Goal: Task Accomplishment & Management: Manage account settings

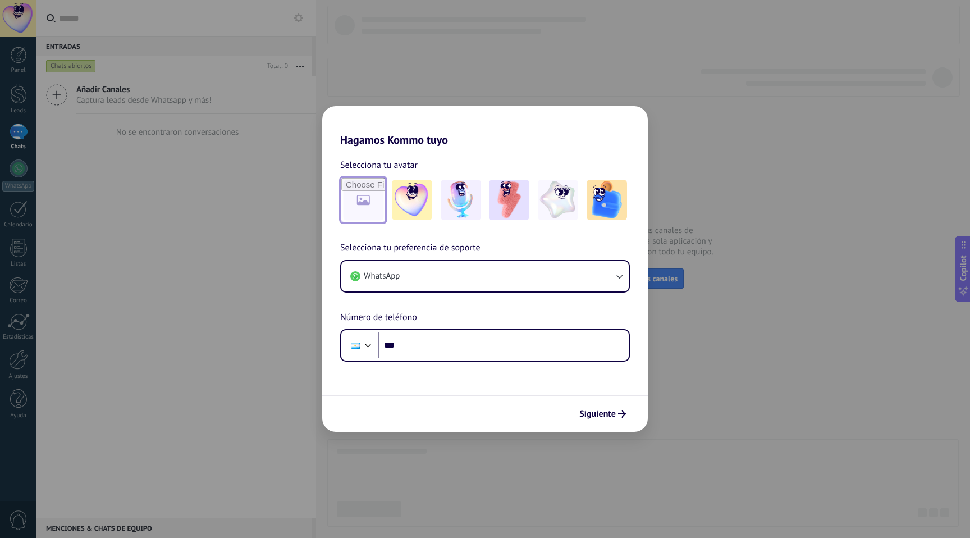
click at [379, 208] on input "file" at bounding box center [363, 200] width 44 height 44
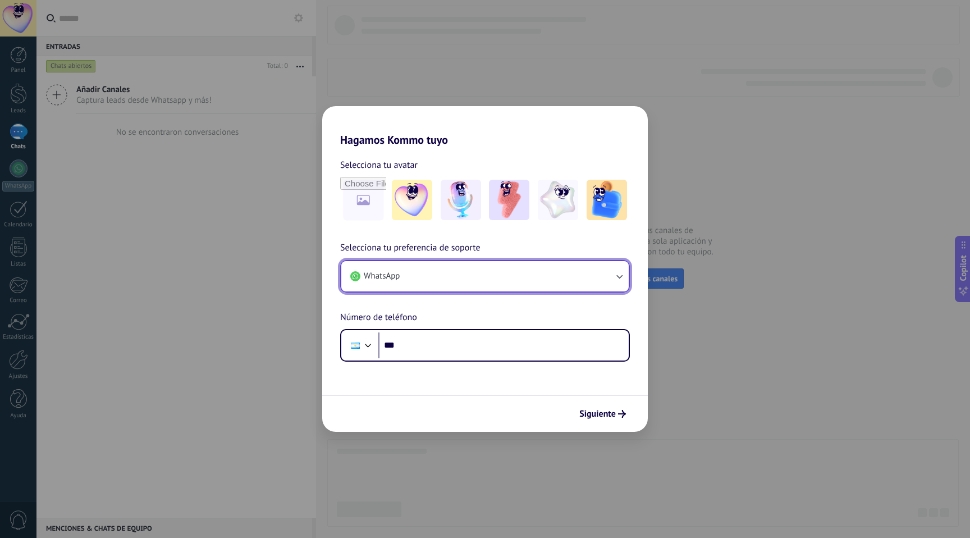
click at [470, 277] on button "WhatsApp" at bounding box center [485, 276] width 288 height 30
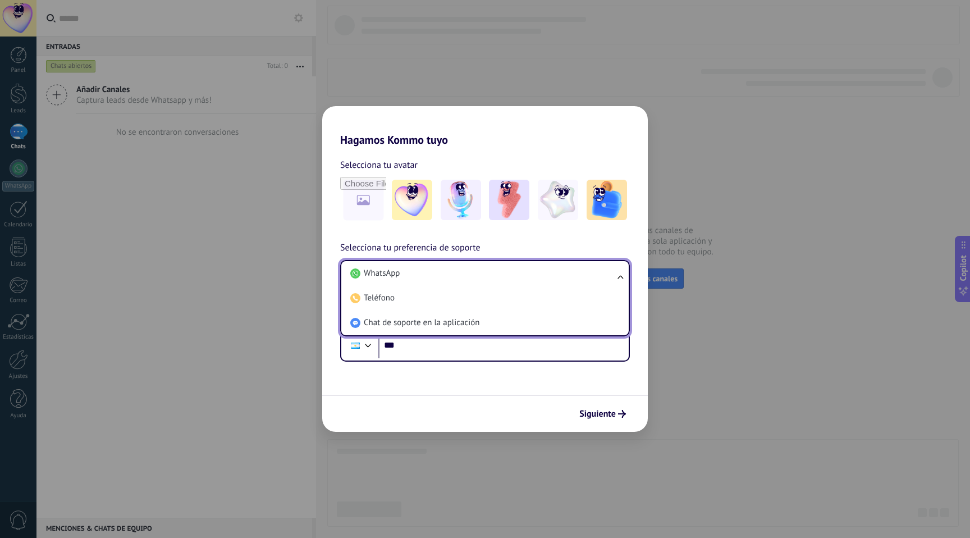
click at [470, 277] on li "WhatsApp" at bounding box center [483, 273] width 274 height 25
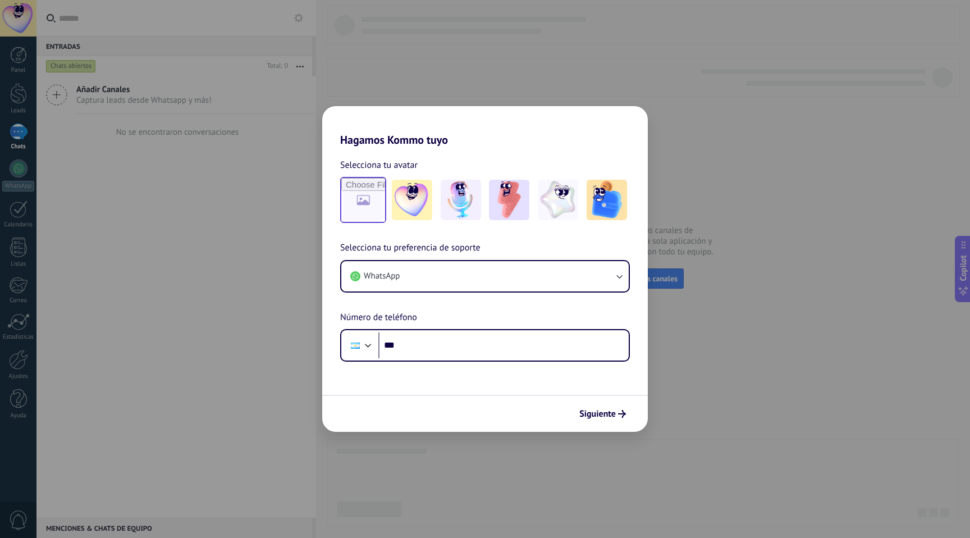
click at [365, 205] on input "file" at bounding box center [363, 200] width 44 height 44
type input "**********"
click at [609, 418] on span "Siguiente" at bounding box center [598, 414] width 37 height 8
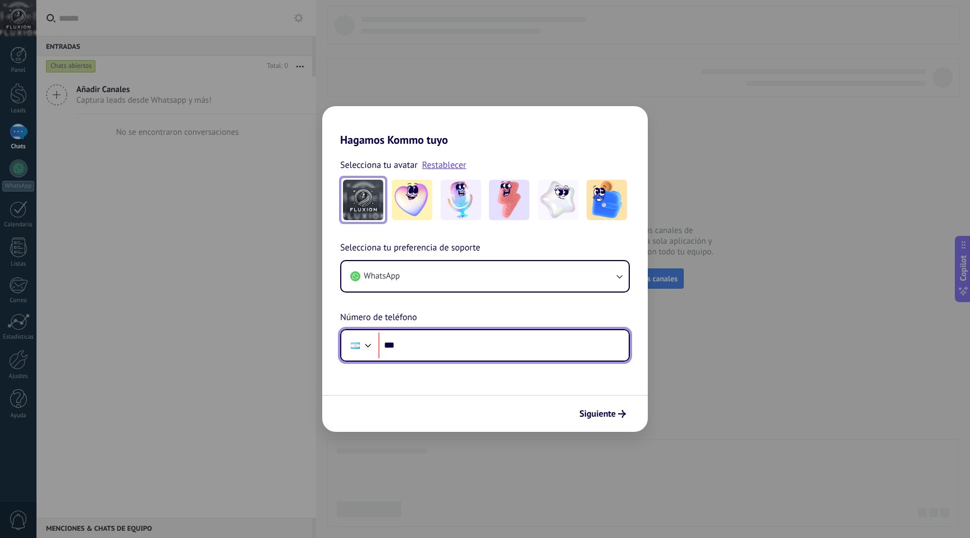
click at [494, 350] on input "***" at bounding box center [504, 345] width 250 height 26
click at [427, 349] on input "***" at bounding box center [504, 345] width 250 height 26
type input "**********"
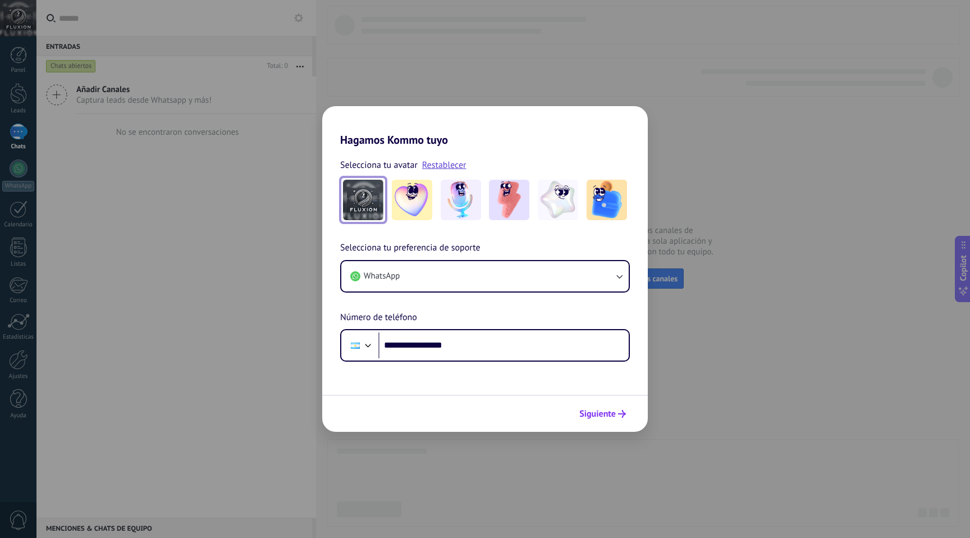
click at [606, 417] on span "Siguiente" at bounding box center [598, 414] width 37 height 8
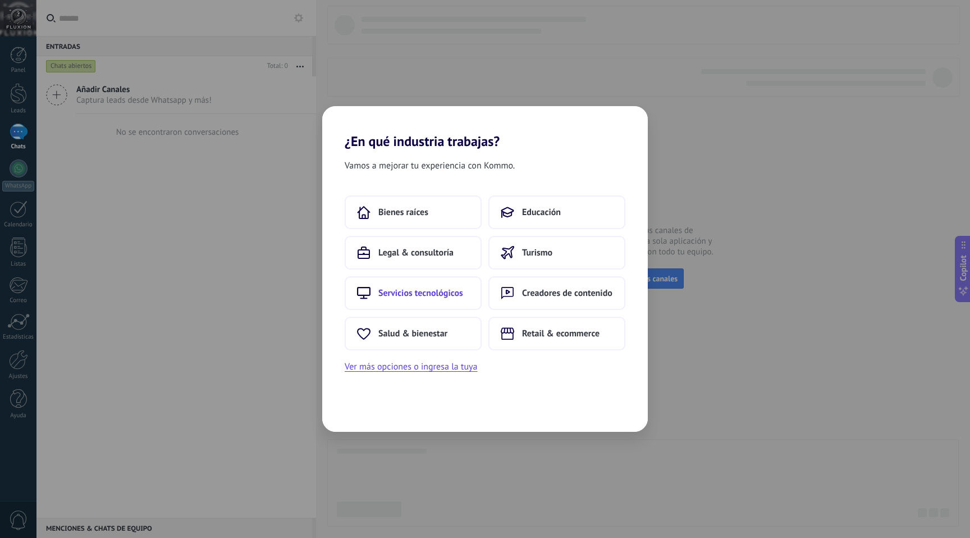
click at [447, 299] on button "Servicios tecnológicos" at bounding box center [413, 293] width 137 height 34
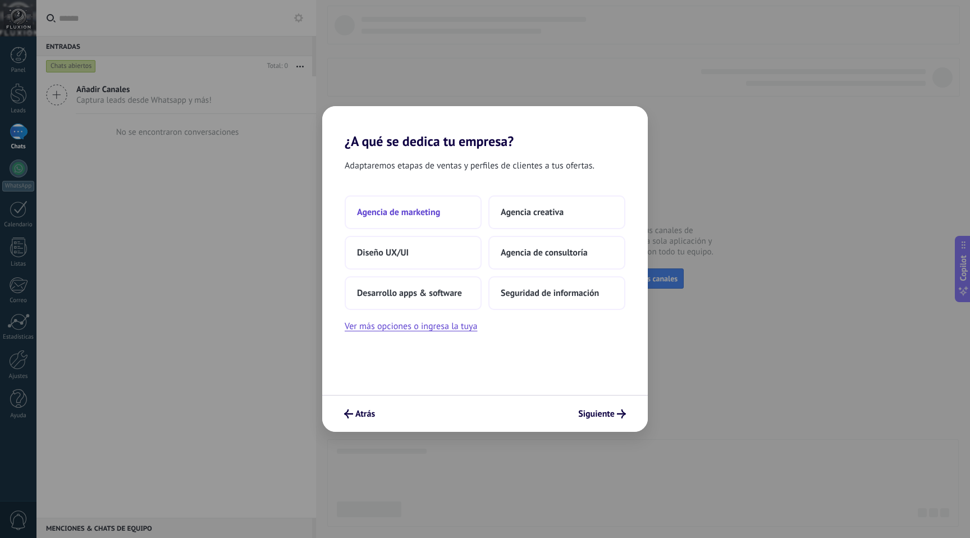
click at [433, 223] on button "Agencia de marketing" at bounding box center [413, 212] width 137 height 34
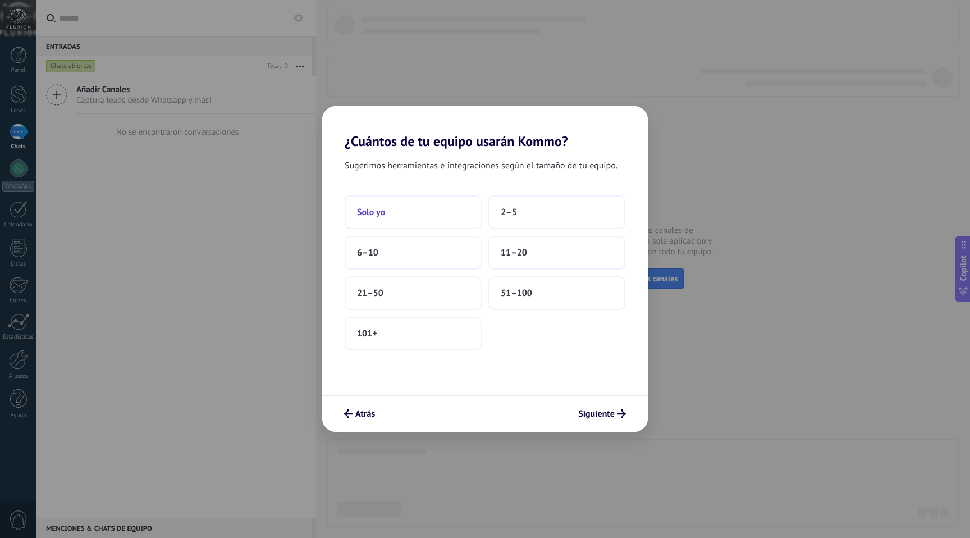
click at [408, 211] on button "Solo yo" at bounding box center [413, 212] width 137 height 34
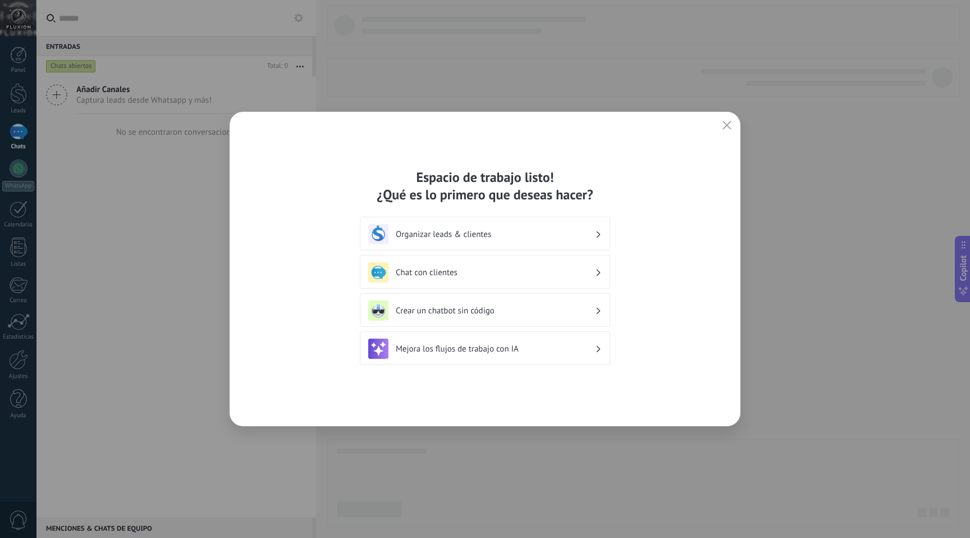
click at [426, 234] on h3 "Organizar leads & clientes" at bounding box center [495, 234] width 199 height 11
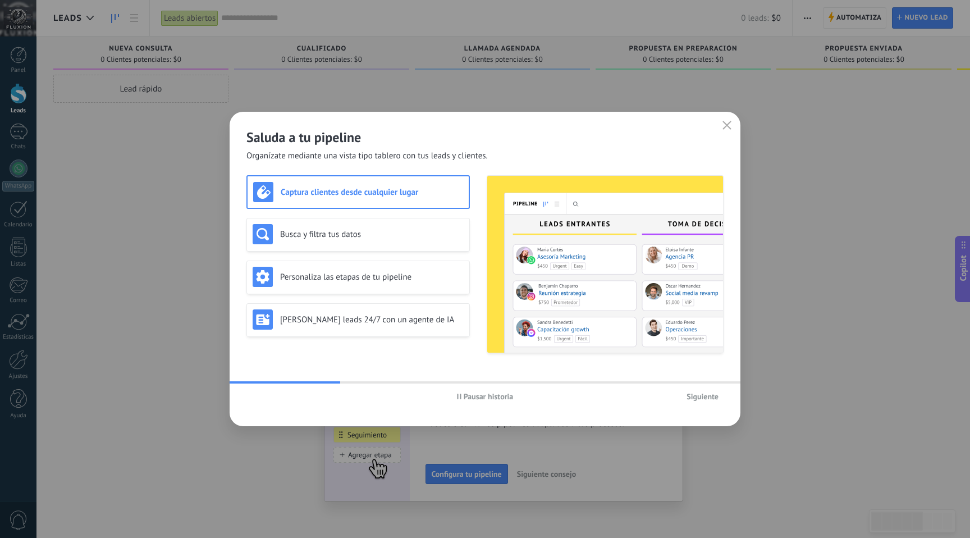
click at [727, 116] on div "Saluda a tu pipeline Organízate mediante una vista tipo tablero con tus leads y…" at bounding box center [485, 137] width 511 height 50
click at [727, 122] on icon "button" at bounding box center [727, 125] width 9 height 9
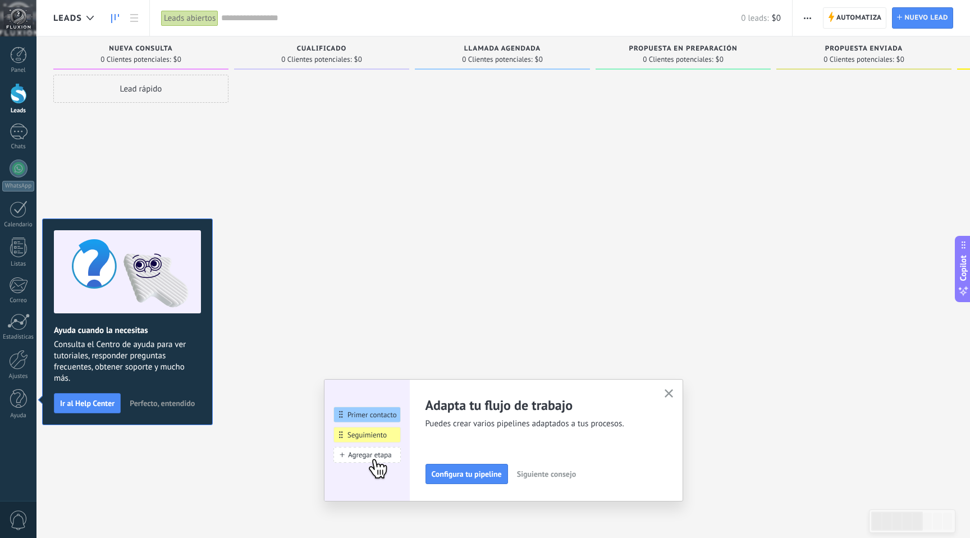
click at [148, 405] on span "Perfecto, entendido" at bounding box center [162, 403] width 65 height 8
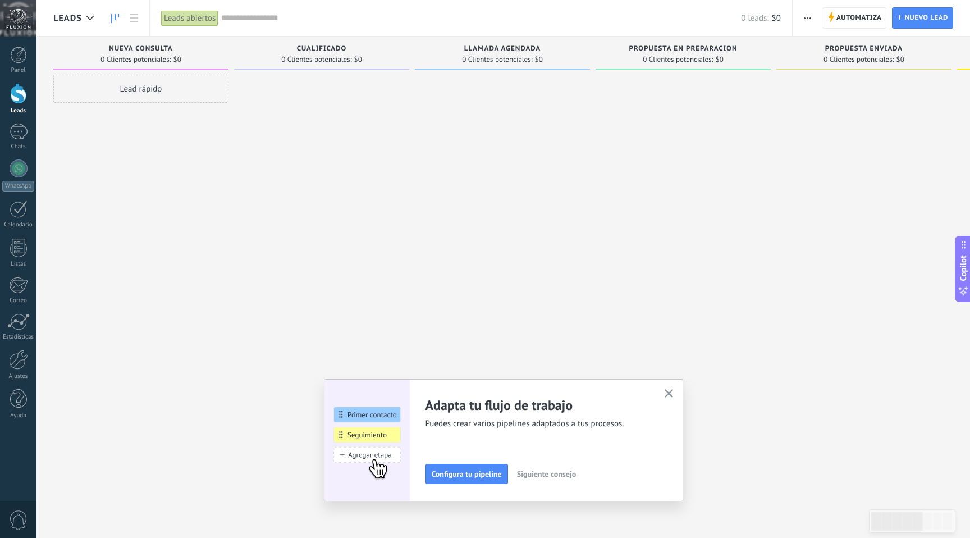
click at [126, 106] on div "Lead rápido" at bounding box center [140, 270] width 175 height 391
click at [150, 47] on span "Nueva consulta" at bounding box center [140, 49] width 63 height 8
click at [185, 56] on div "0 Clientes potenciales: $0" at bounding box center [141, 59] width 164 height 10
click at [158, 47] on span "Nueva consulta" at bounding box center [140, 49] width 63 height 8
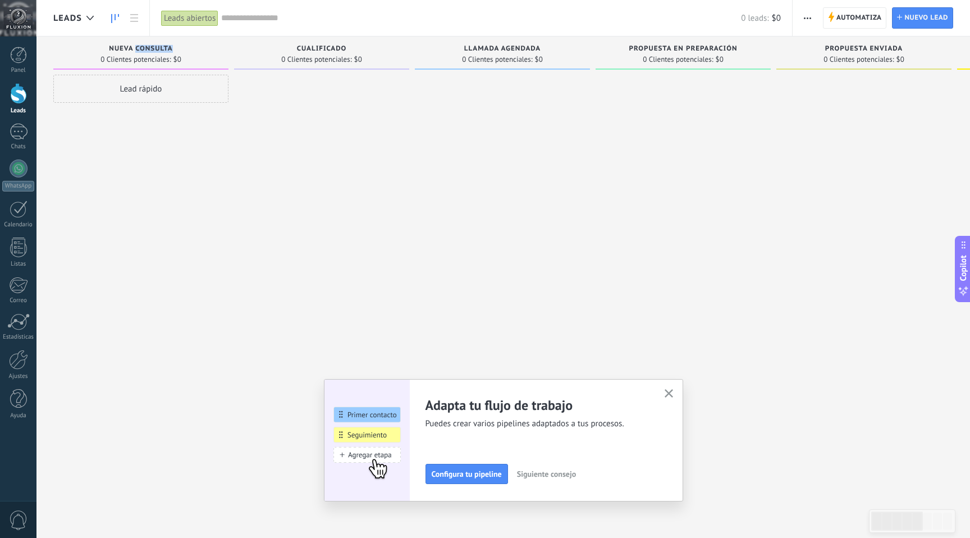
click at [158, 47] on span "Nueva consulta" at bounding box center [140, 49] width 63 height 8
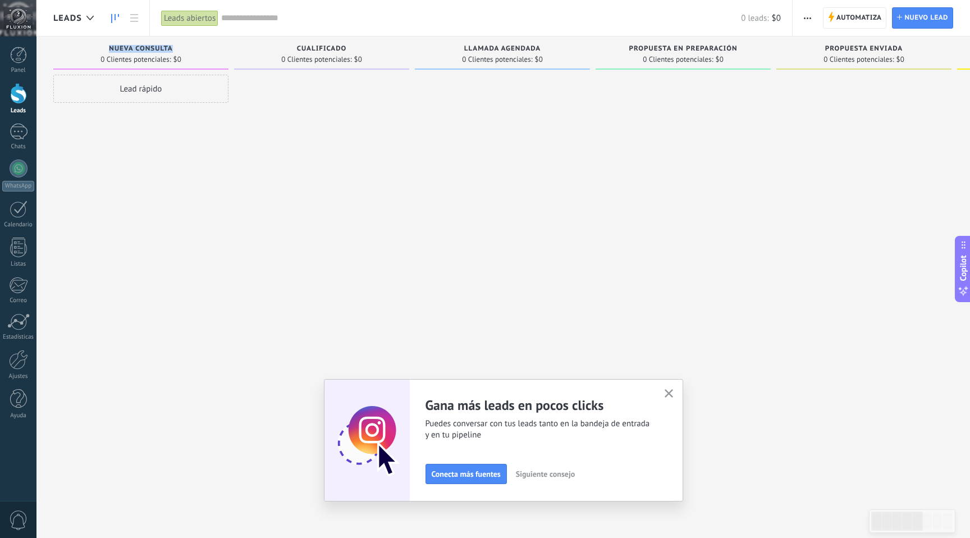
drag, startPoint x: 205, startPoint y: 92, endPoint x: 205, endPoint y: 127, distance: 34.8
click at [205, 93] on div "Lead rápido" at bounding box center [140, 89] width 175 height 28
click at [209, 289] on div "Lead rápido" at bounding box center [140, 270] width 175 height 391
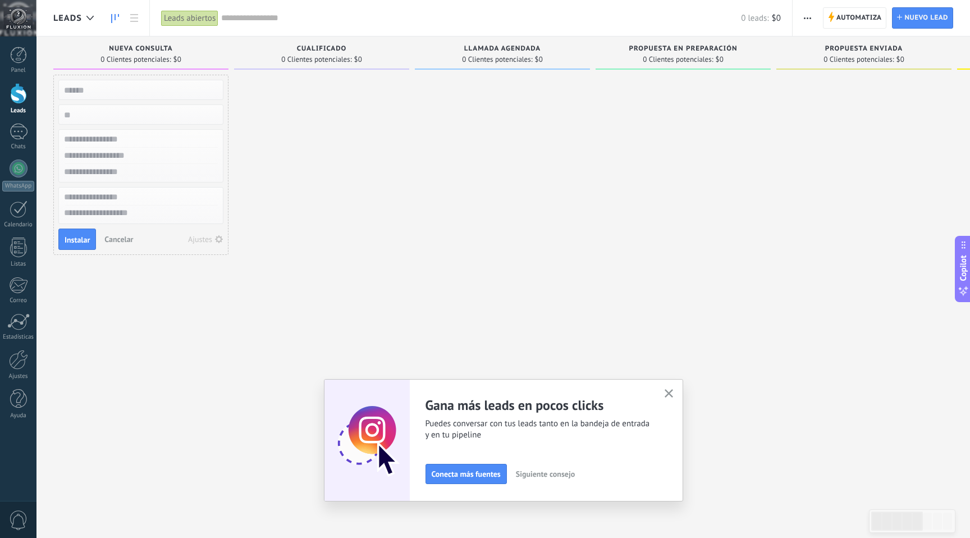
click at [318, 140] on div at bounding box center [321, 270] width 175 height 391
click at [540, 475] on span "Siguiente consejo" at bounding box center [545, 474] width 59 height 8
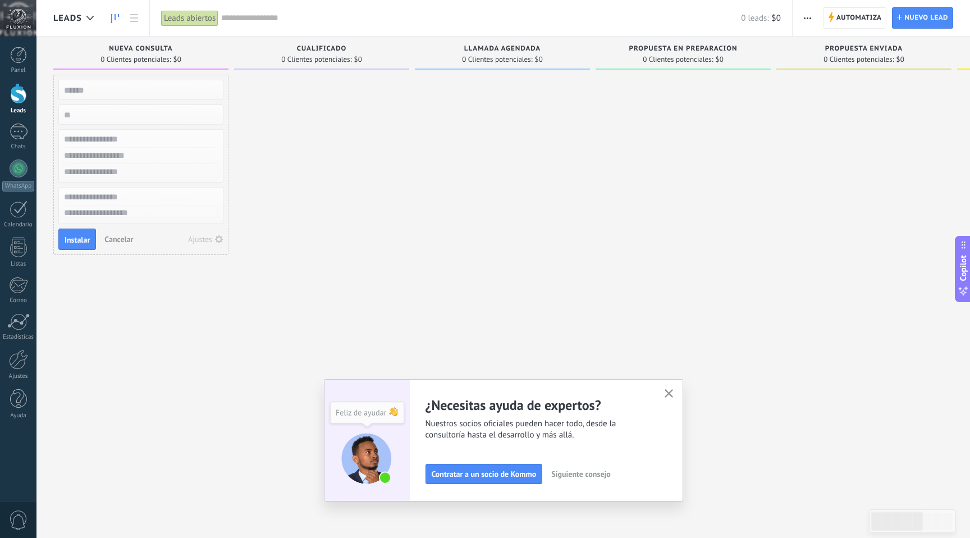
click at [585, 471] on span "Siguiente consejo" at bounding box center [581, 474] width 59 height 8
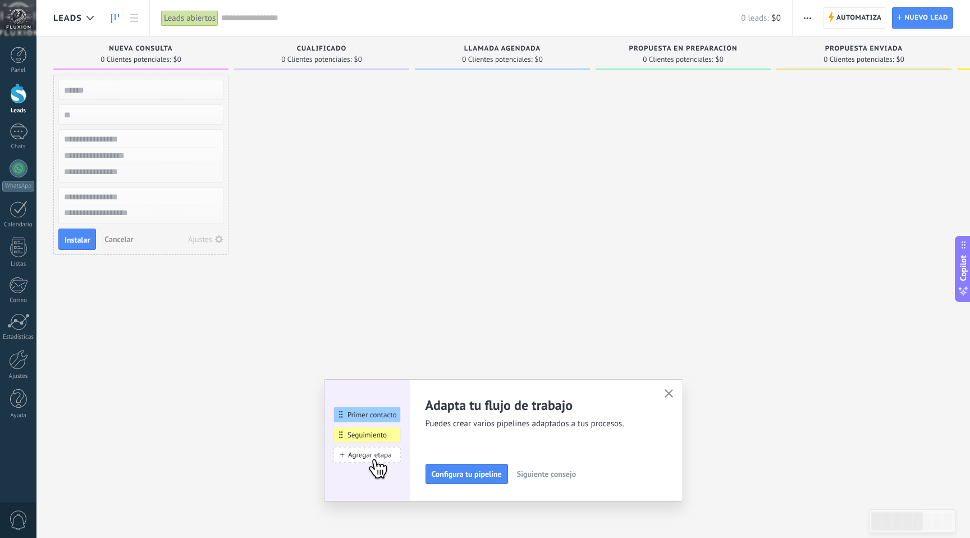
click at [564, 471] on span "Siguiente consejo" at bounding box center [546, 474] width 59 height 8
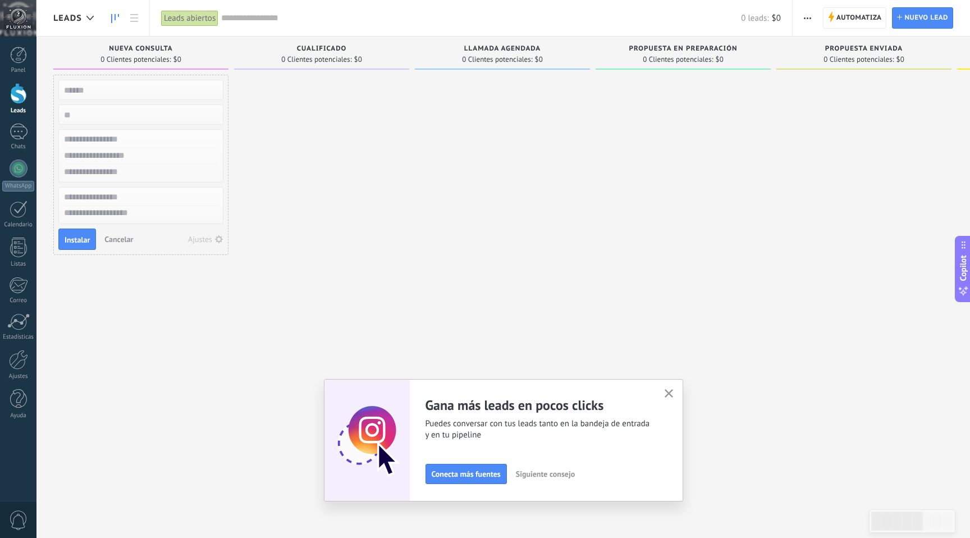
click at [570, 472] on span "Siguiente consejo" at bounding box center [545, 474] width 59 height 8
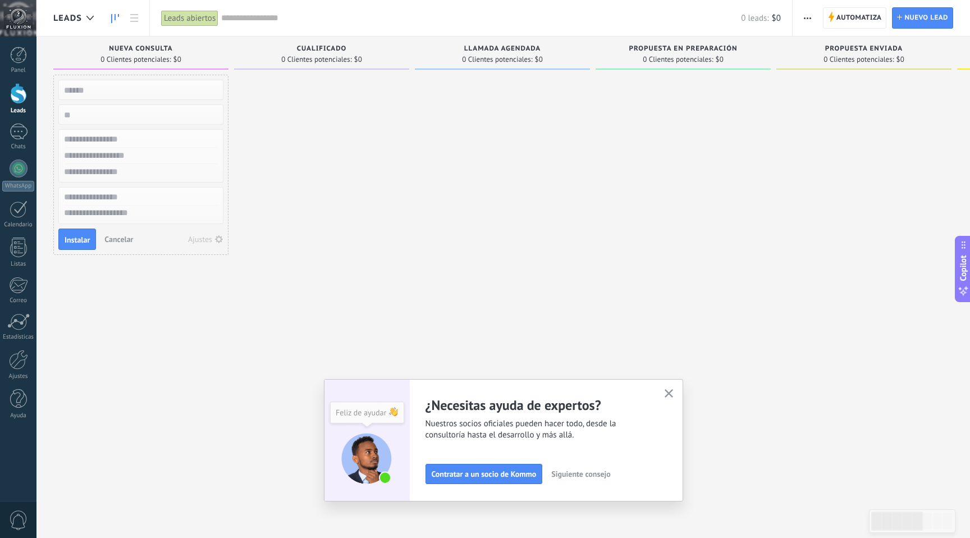
click at [570, 472] on span "Siguiente consejo" at bounding box center [581, 474] width 59 height 8
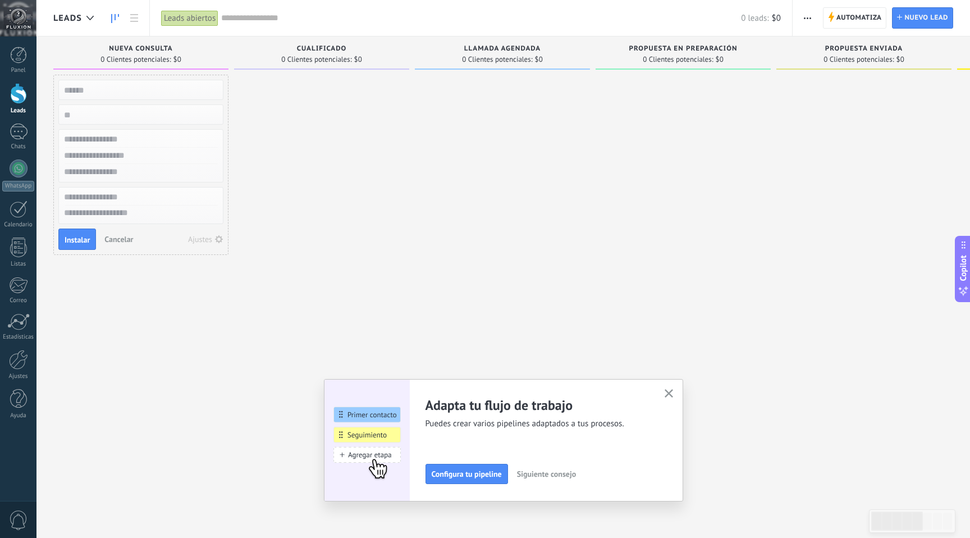
click at [570, 472] on span "Siguiente consejo" at bounding box center [546, 474] width 59 height 8
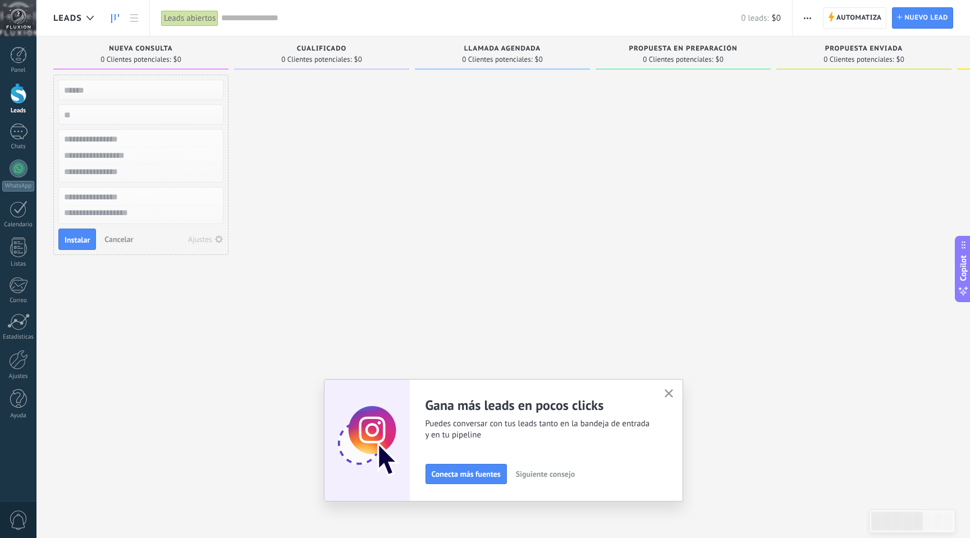
click at [570, 472] on span "Siguiente consejo" at bounding box center [545, 474] width 59 height 8
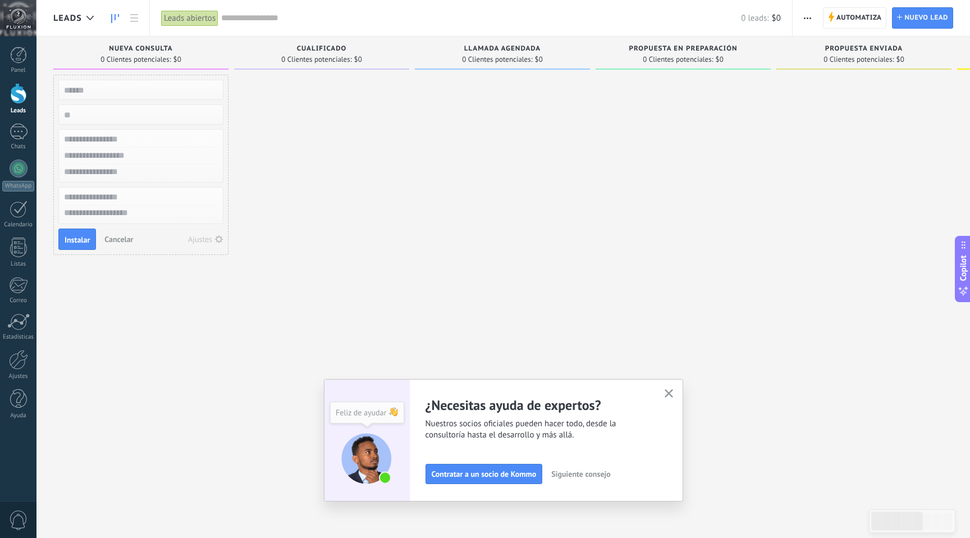
click at [570, 472] on span "Siguiente consejo" at bounding box center [581, 474] width 59 height 8
click at [95, 472] on span "Siguiente consejo" at bounding box center [66, 474] width 59 height 8
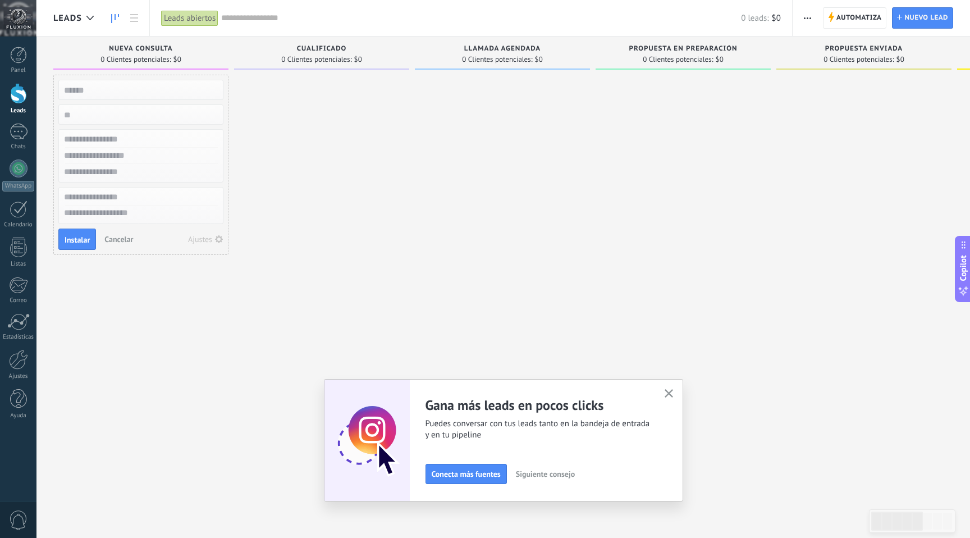
click at [570, 472] on span "Siguiente consejo" at bounding box center [545, 474] width 59 height 8
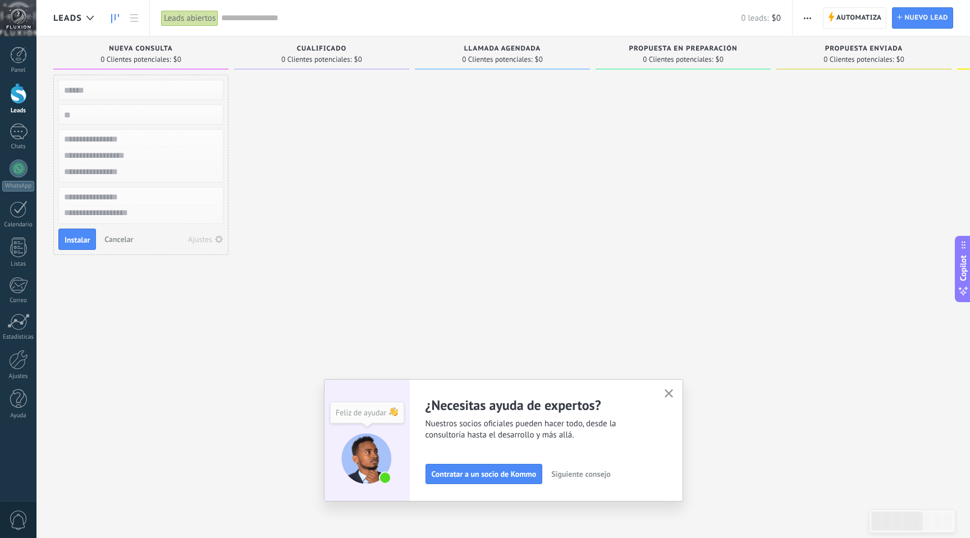
click at [672, 391] on icon "button" at bounding box center [669, 393] width 8 height 8
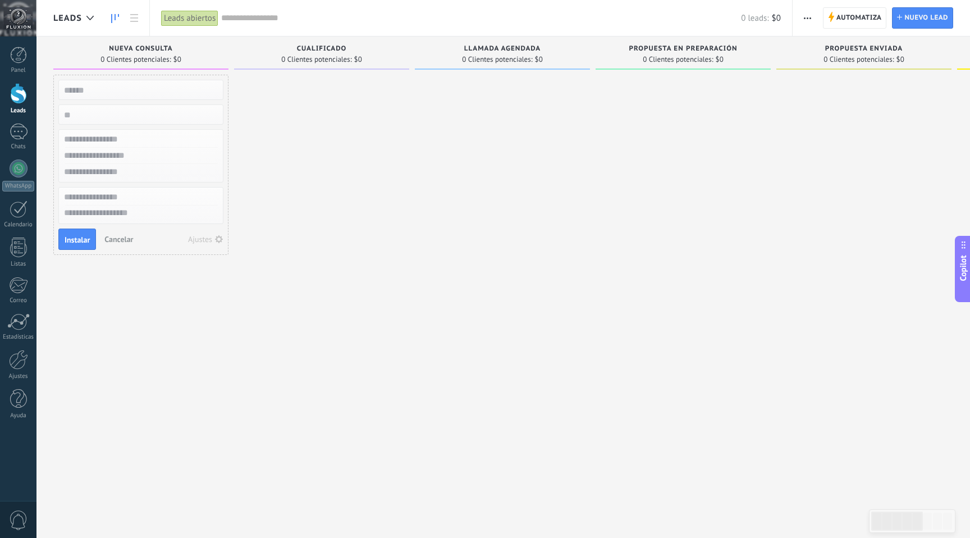
click at [29, 95] on link "Leads" at bounding box center [18, 98] width 37 height 31
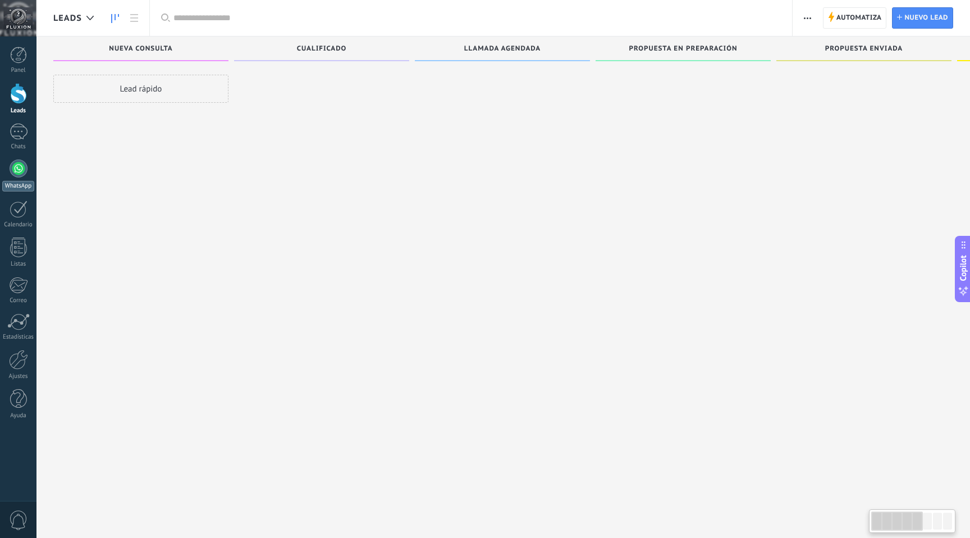
click at [25, 178] on link "WhatsApp" at bounding box center [18, 175] width 37 height 32
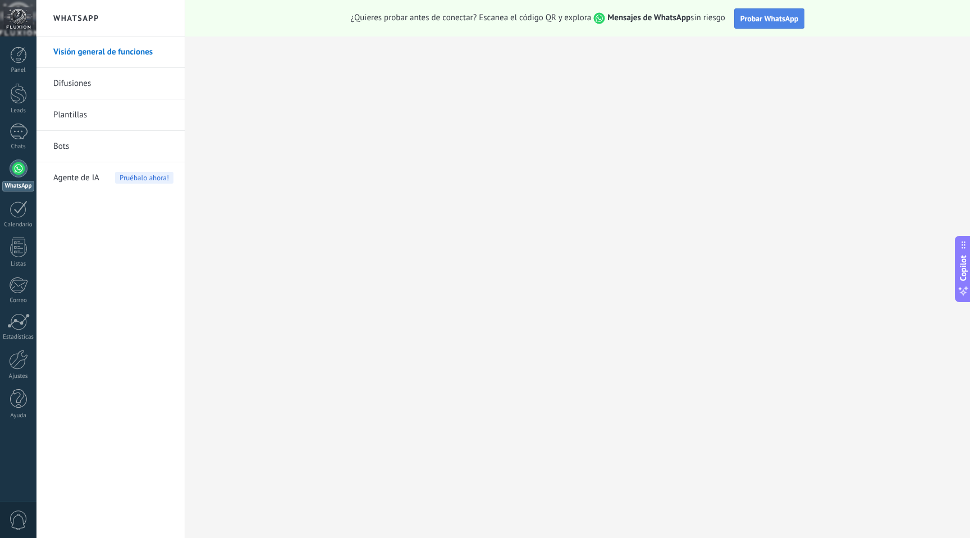
click at [755, 21] on span "Probar WhatsApp" at bounding box center [770, 18] width 58 height 10
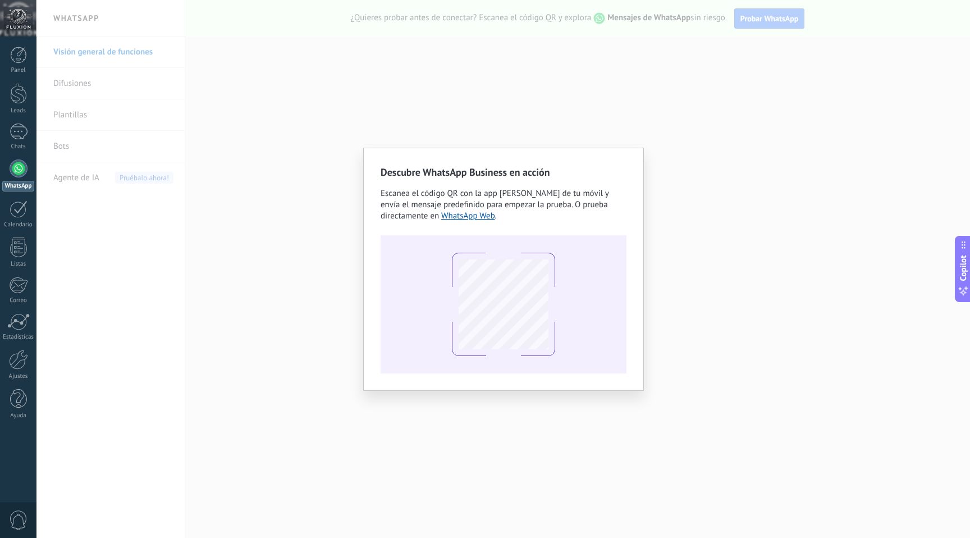
click at [602, 116] on div "Descubre WhatsApp Business en acción Escanea el código QR con la app de cámara …" at bounding box center [504, 269] width 934 height 538
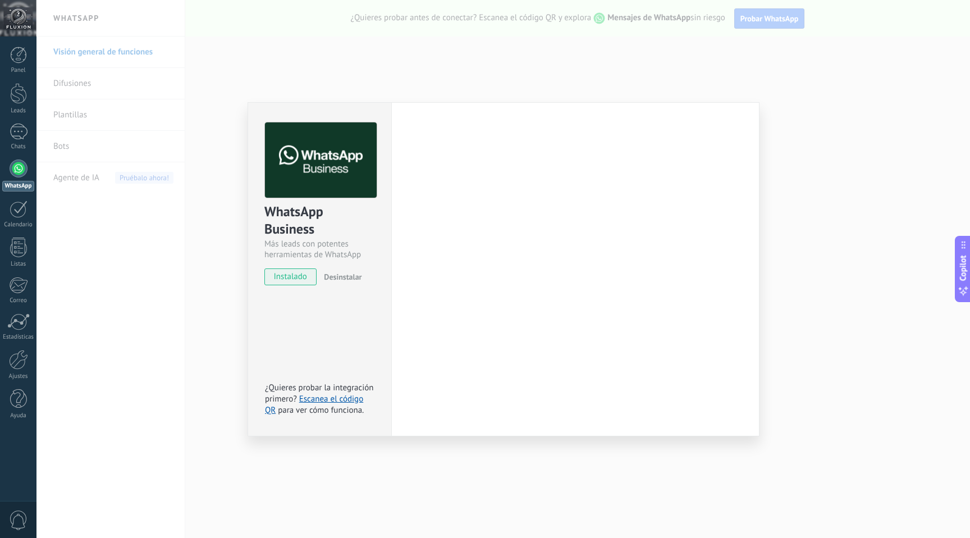
click at [799, 87] on div "WhatsApp Business Más leads con potentes herramientas de WhatsApp instalado Des…" at bounding box center [504, 269] width 934 height 538
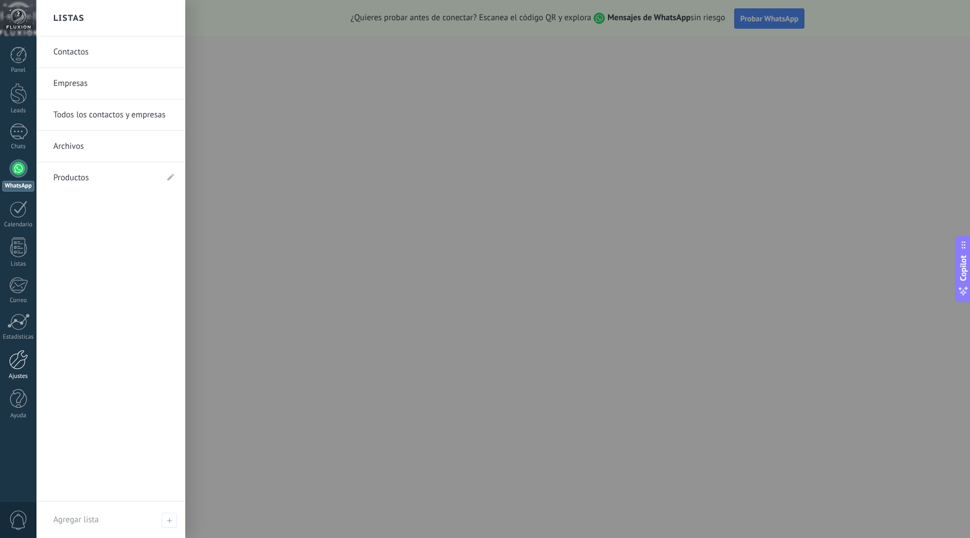
click at [20, 371] on link "Ajustes" at bounding box center [18, 365] width 37 height 30
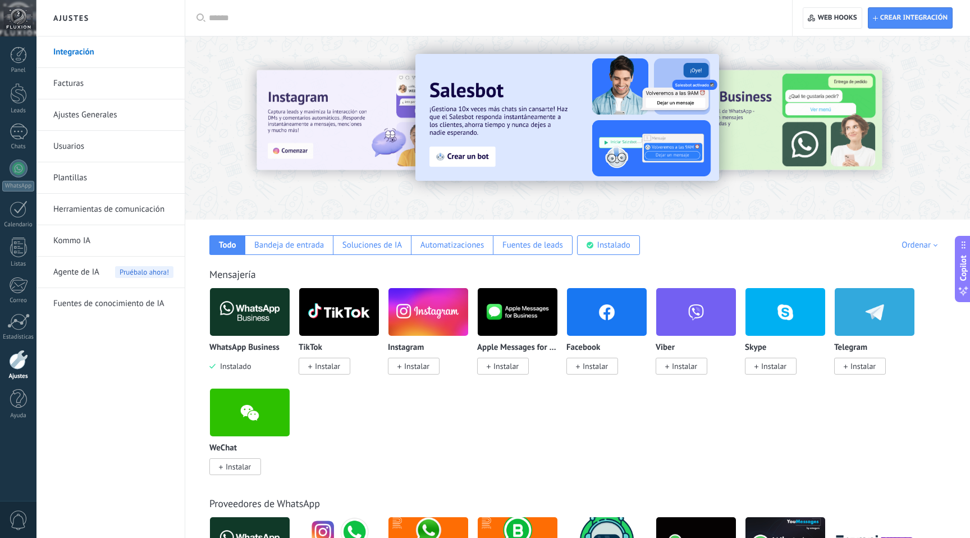
click at [106, 91] on link "Facturas" at bounding box center [113, 83] width 120 height 31
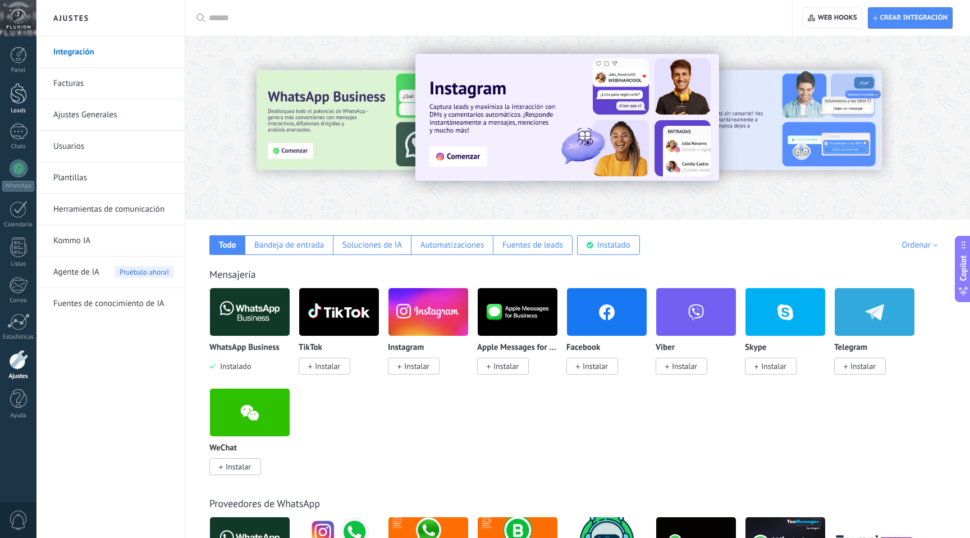
click at [27, 102] on link "Leads" at bounding box center [18, 98] width 37 height 31
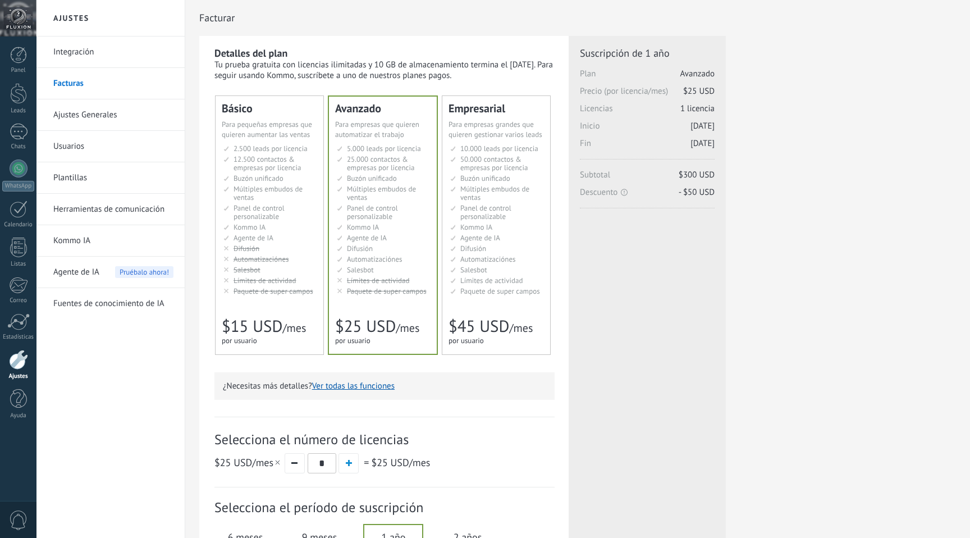
click at [364, 53] on div "Detalles del plan Tu prueba gratuita con licencias ilimitadas y 10 GB de almace…" at bounding box center [385, 64] width 340 height 34
click at [15, 133] on div at bounding box center [19, 132] width 18 height 16
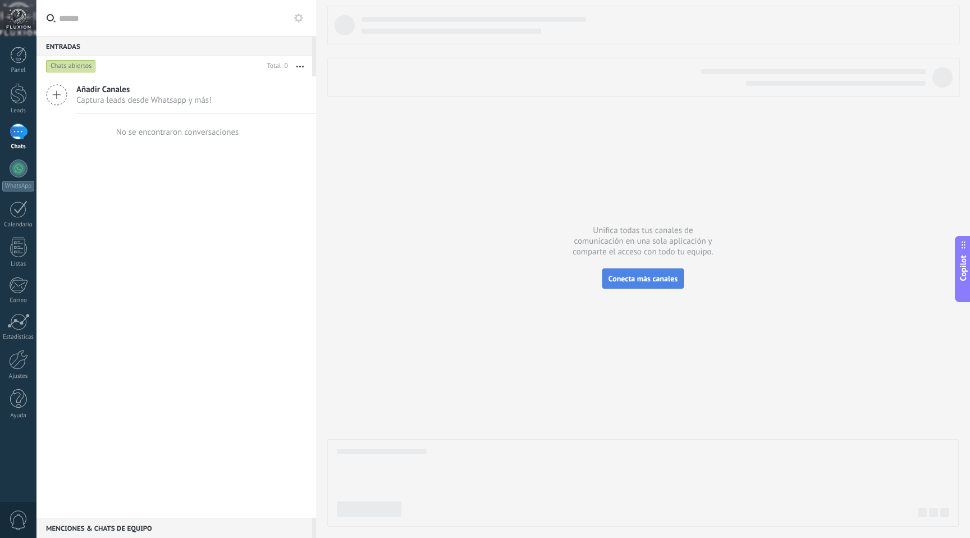
click at [646, 287] on button "Conecta más canales" at bounding box center [643, 278] width 81 height 20
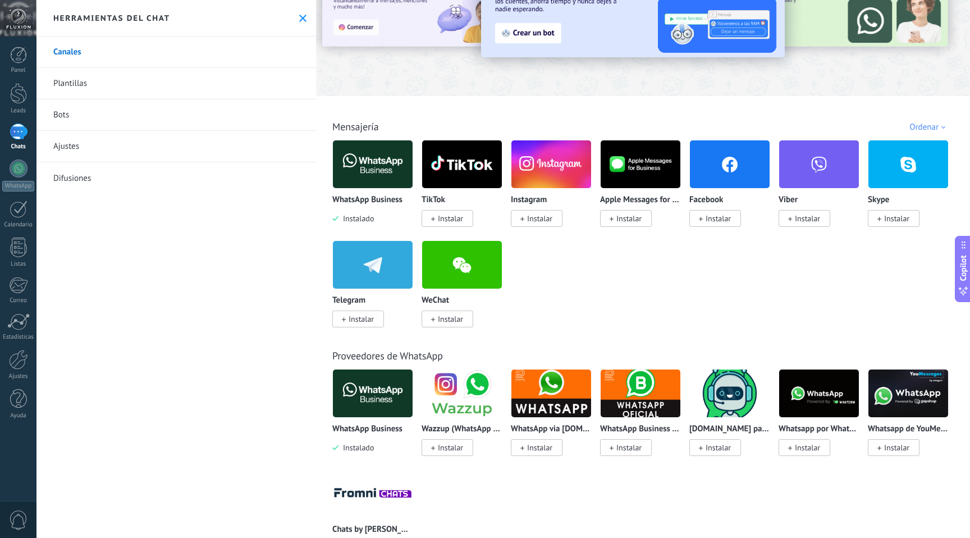
scroll to position [85, 0]
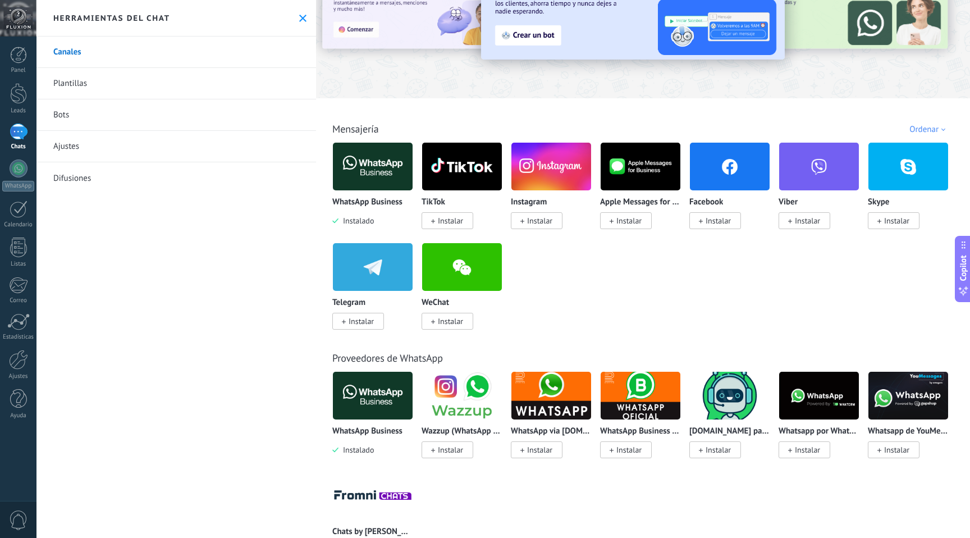
click at [891, 407] on img at bounding box center [909, 395] width 80 height 54
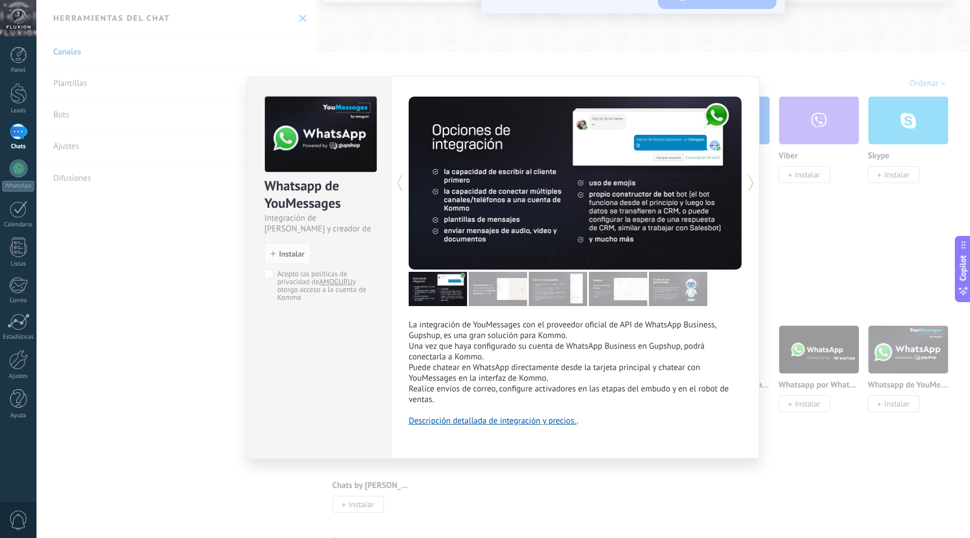
scroll to position [135, 0]
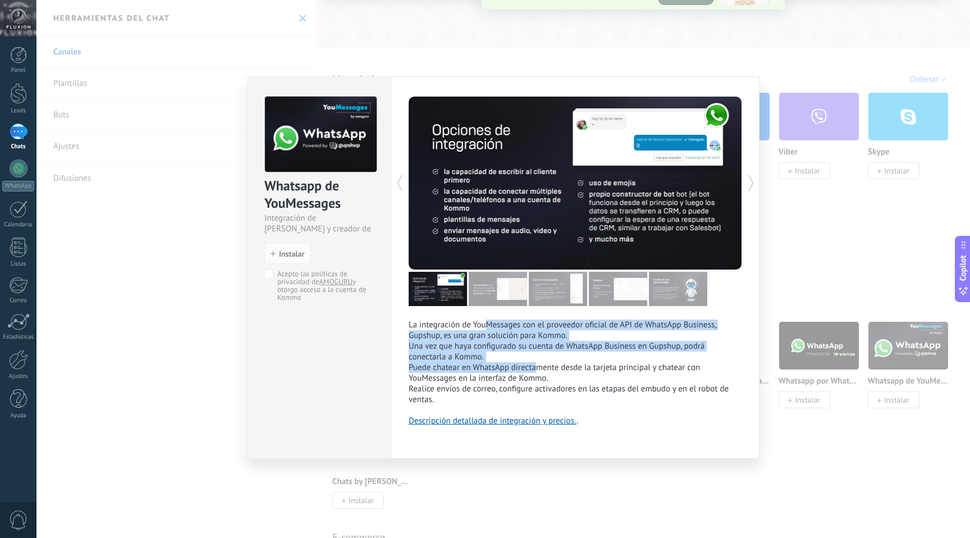
drag, startPoint x: 486, startPoint y: 326, endPoint x: 536, endPoint y: 364, distance: 63.7
click at [536, 364] on div "La integración de YouMessages con el proveedor oficial de API de WhatsApp Busin…" at bounding box center [576, 373] width 334 height 107
click at [536, 364] on p "Puede chatear en WhatsApp directamente desde la tarjeta principal y chatear con…" at bounding box center [576, 372] width 334 height 21
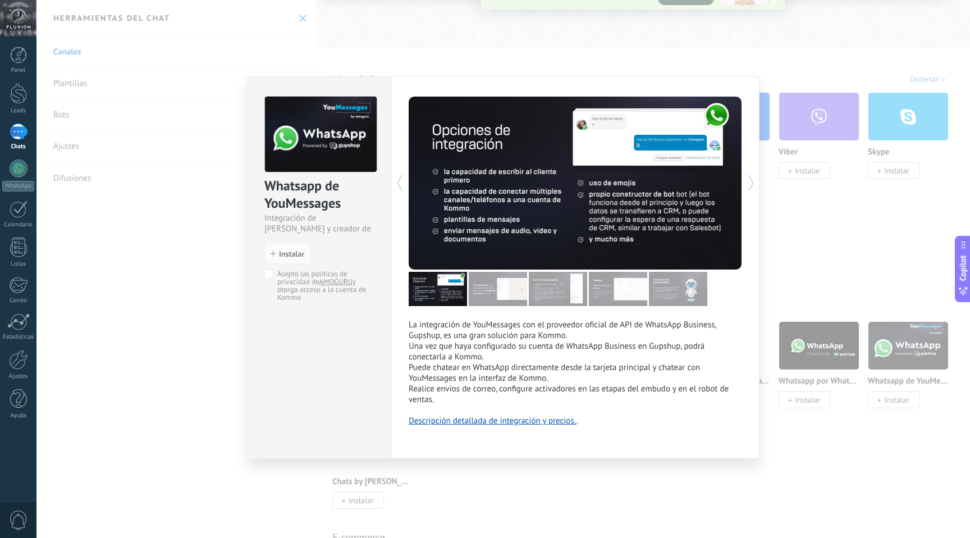
click at [824, 139] on div "Whatsapp de YouMessages Integración de Whatsapp y creador de bots install Insta…" at bounding box center [504, 269] width 934 height 538
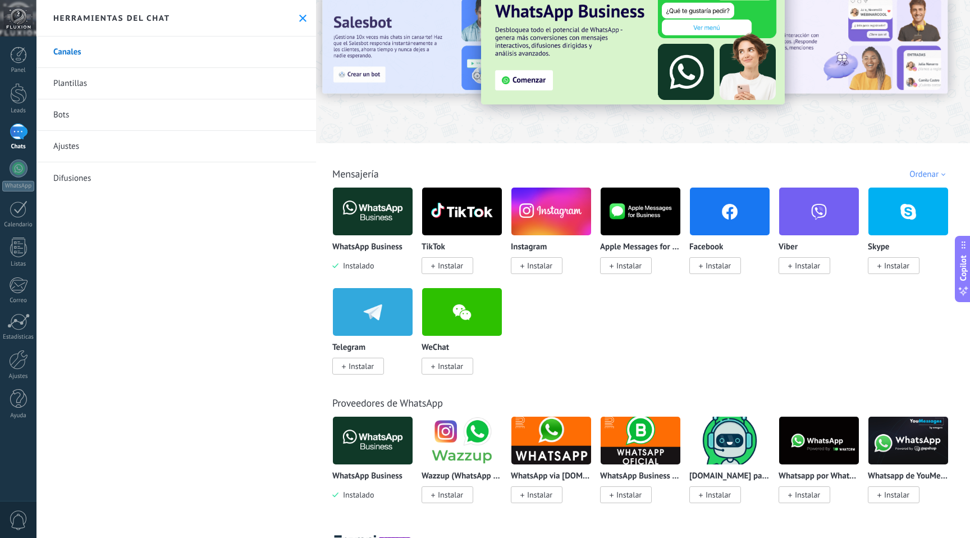
scroll to position [0, 0]
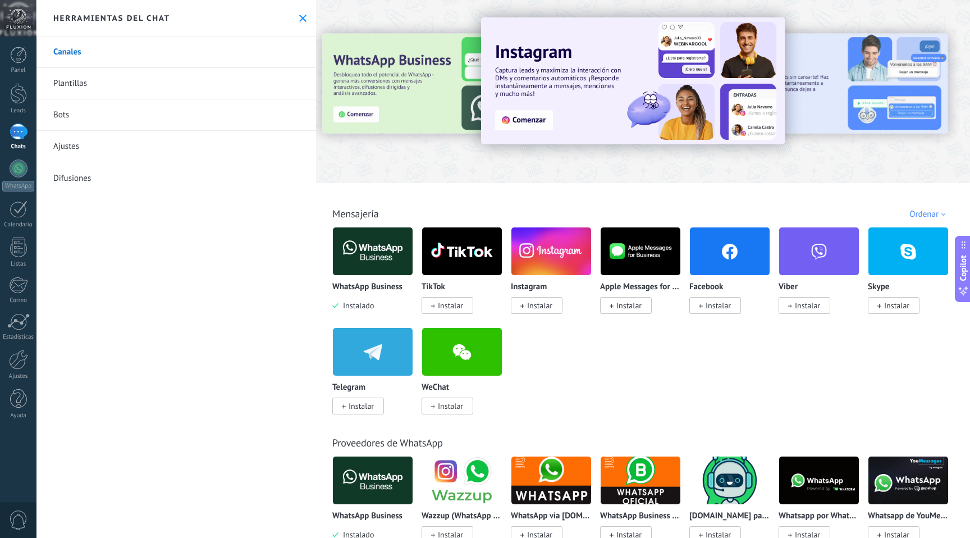
click at [387, 249] on img at bounding box center [373, 251] width 80 height 54
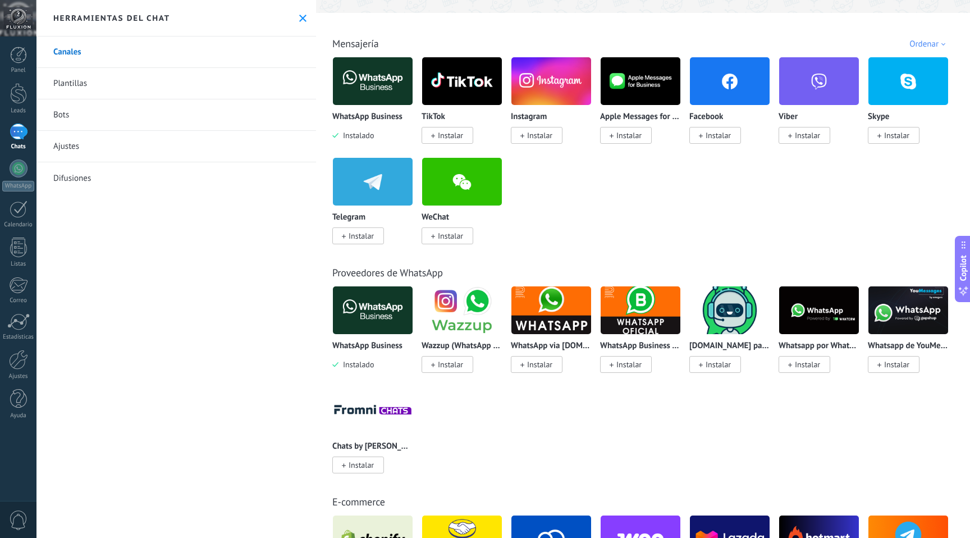
click at [376, 327] on img at bounding box center [373, 310] width 80 height 54
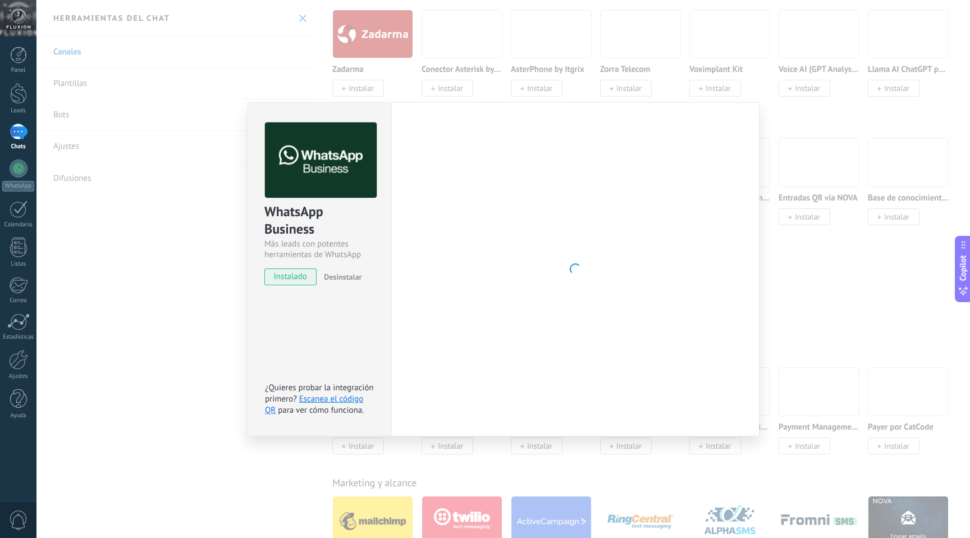
scroll to position [1521, 0]
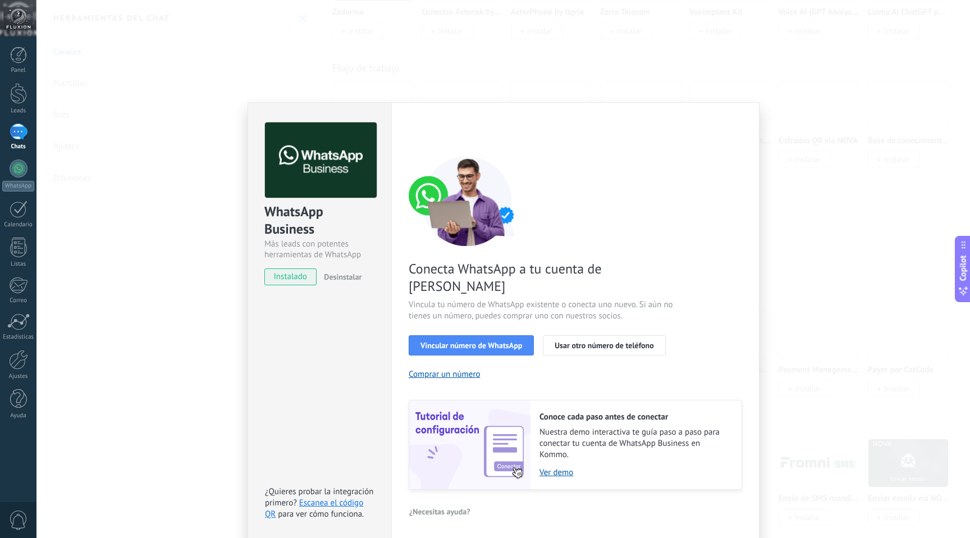
click at [806, 211] on div "WhatsApp Business Más leads con potentes herramientas de WhatsApp instalado Des…" at bounding box center [504, 269] width 934 height 538
click at [821, 334] on div "WhatsApp Business Más leads con potentes herramientas de WhatsApp instalado Des…" at bounding box center [504, 269] width 934 height 538
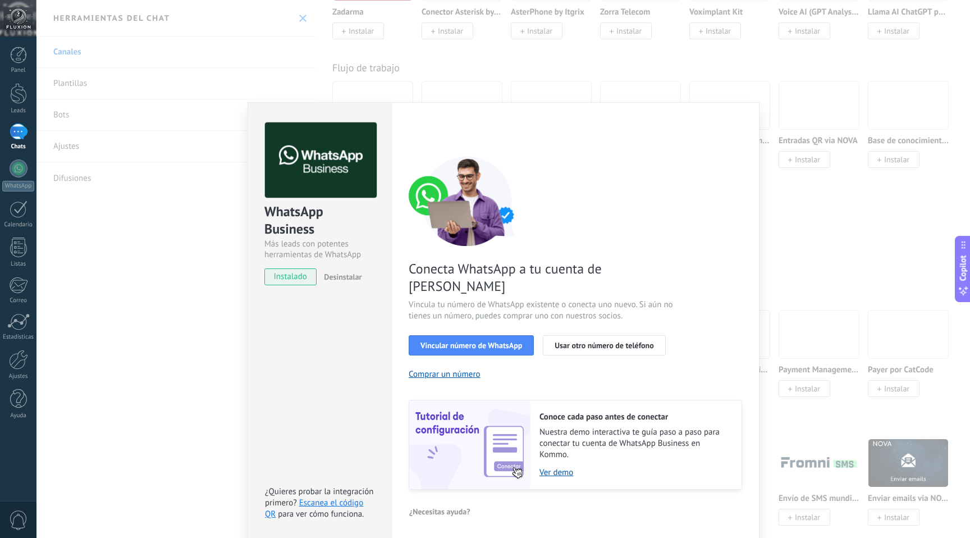
click at [800, 215] on div "WhatsApp Business Más leads con potentes herramientas de WhatsApp instalado Des…" at bounding box center [504, 269] width 934 height 538
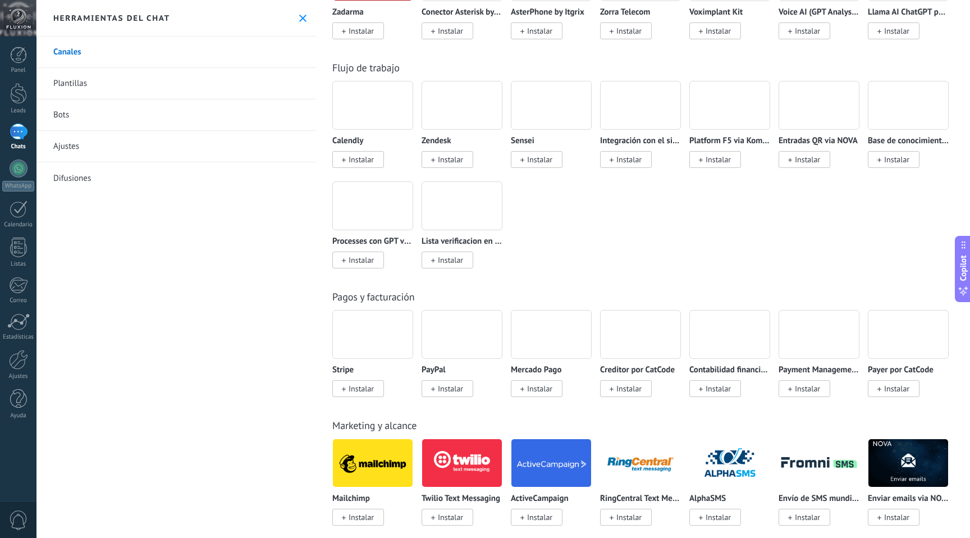
click at [800, 215] on div "Calendly Instalar Zendesk Instalar Sensei Instalar Integración con el sitio (Wo…" at bounding box center [648, 181] width 633 height 201
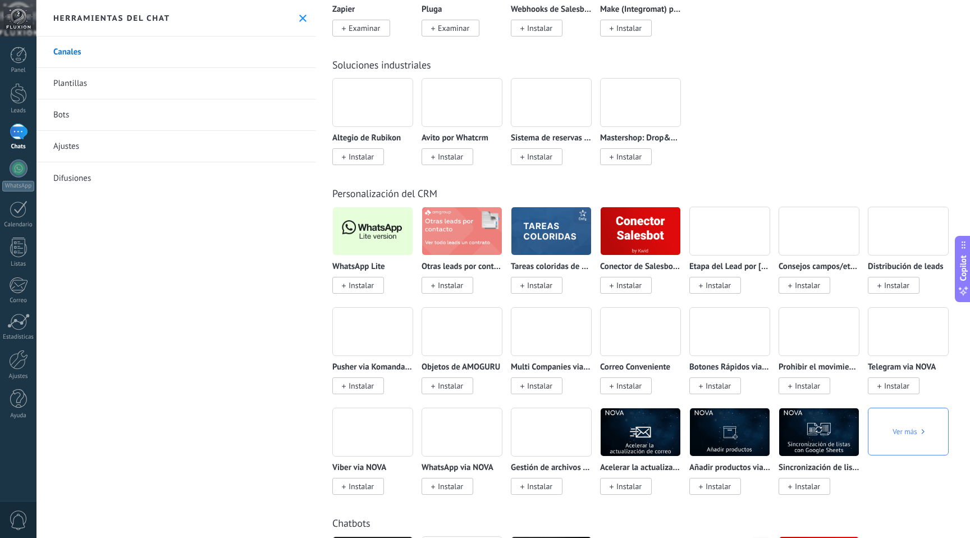
scroll to position [2248, 0]
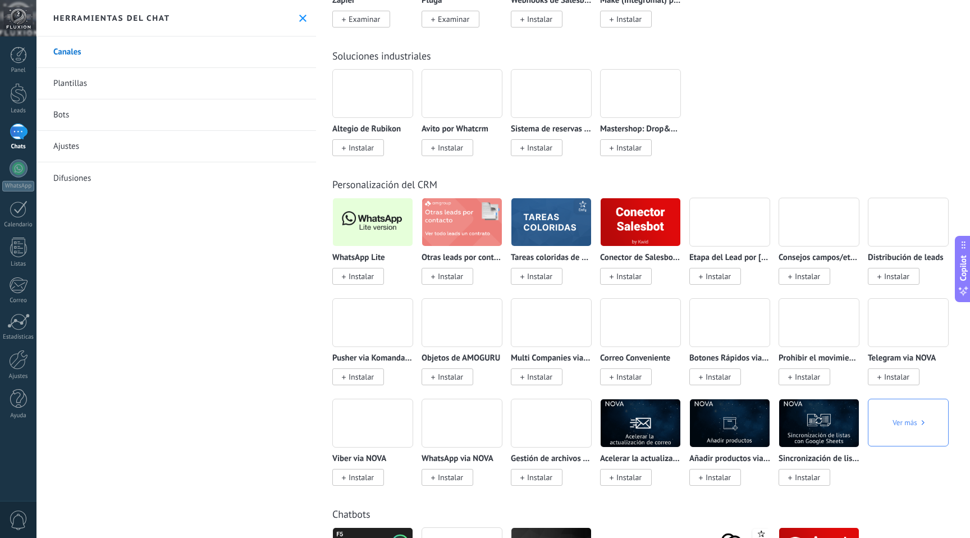
click at [396, 242] on img at bounding box center [373, 222] width 80 height 54
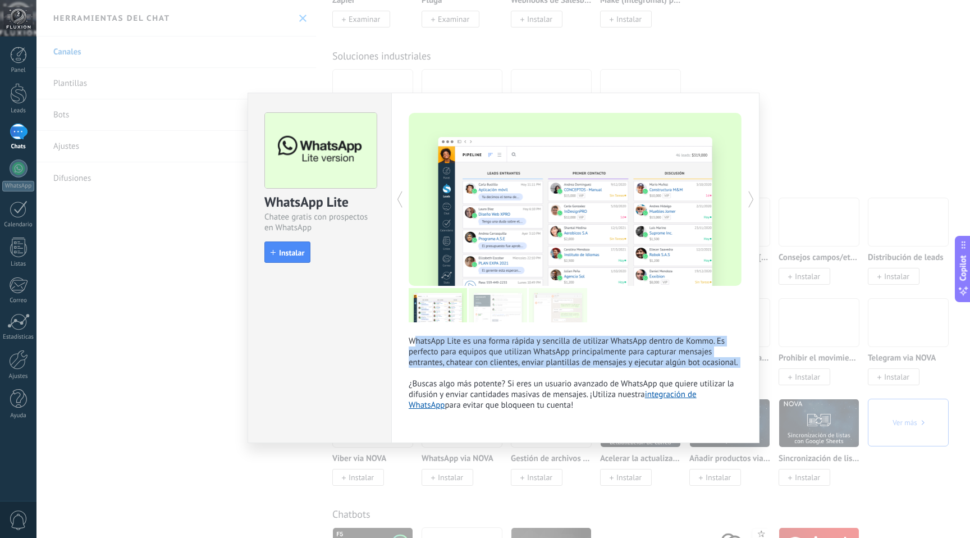
drag, startPoint x: 417, startPoint y: 341, endPoint x: 678, endPoint y: 378, distance: 264.3
click at [678, 378] on p "WhatsApp Lite es una forma rápida y sencilla de utilizar WhatsApp dentro de Kom…" at bounding box center [576, 373] width 334 height 75
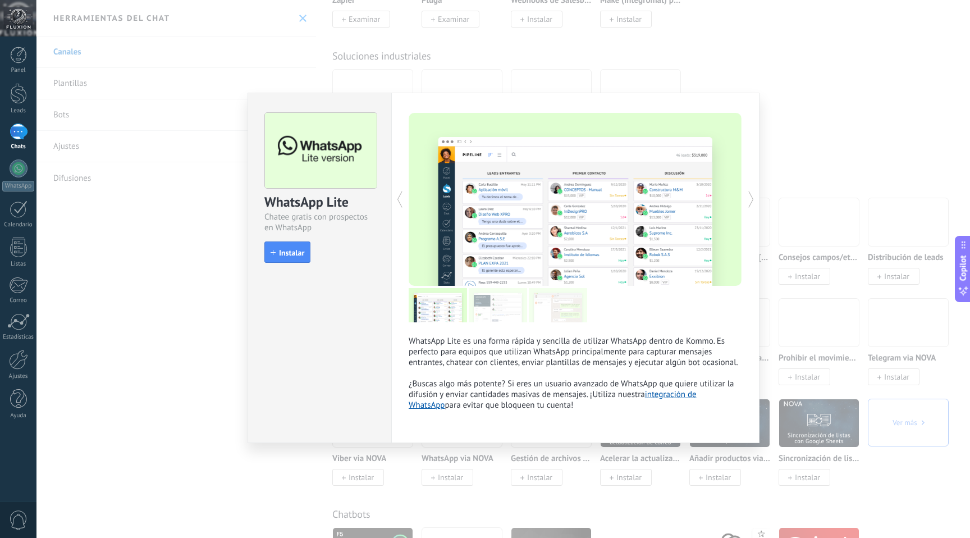
click at [818, 150] on div "WhatsApp Lite Chatee gratis con prospectos en WhatsApp install Instalar WhatsAp…" at bounding box center [504, 269] width 934 height 538
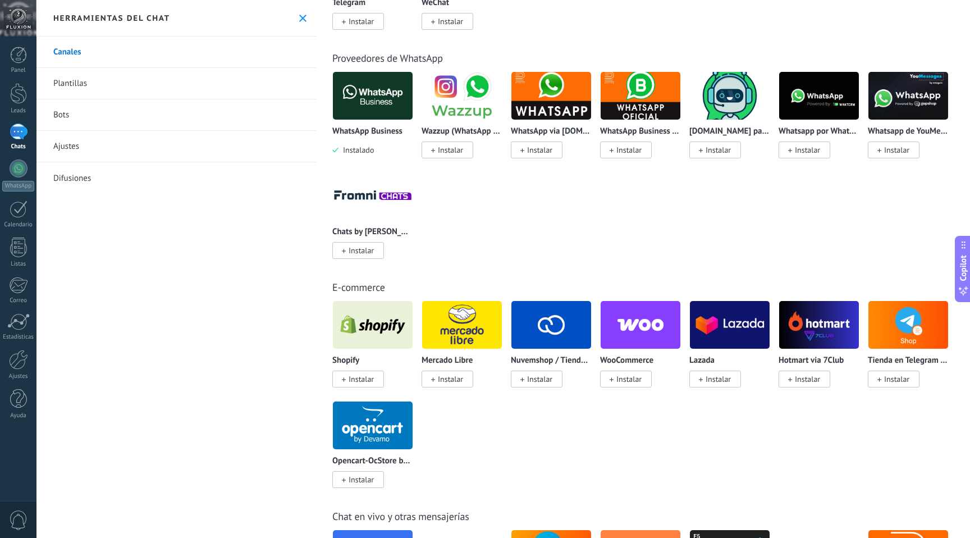
scroll to position [0, 0]
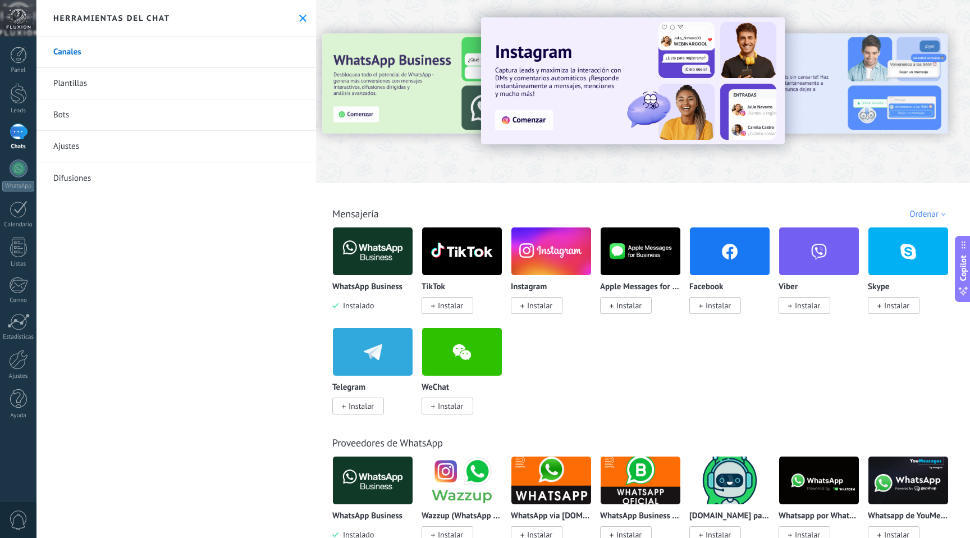
click at [357, 248] on img at bounding box center [373, 251] width 80 height 54
click at [365, 263] on img at bounding box center [373, 251] width 80 height 54
click at [371, 249] on img at bounding box center [373, 251] width 80 height 54
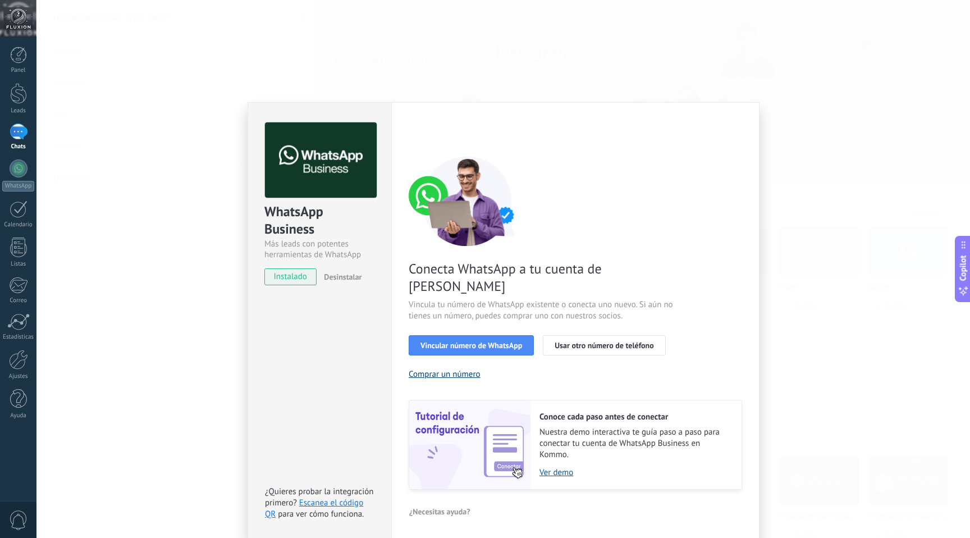
click at [475, 369] on button "Comprar un número" at bounding box center [445, 374] width 72 height 11
click at [469, 317] on div "Conecta WhatsApp a tu cuenta de Kommo Vincula tu número de WhatsApp existente o…" at bounding box center [576, 323] width 334 height 334
click at [475, 341] on span "Vincular número de WhatsApp" at bounding box center [472, 345] width 102 height 8
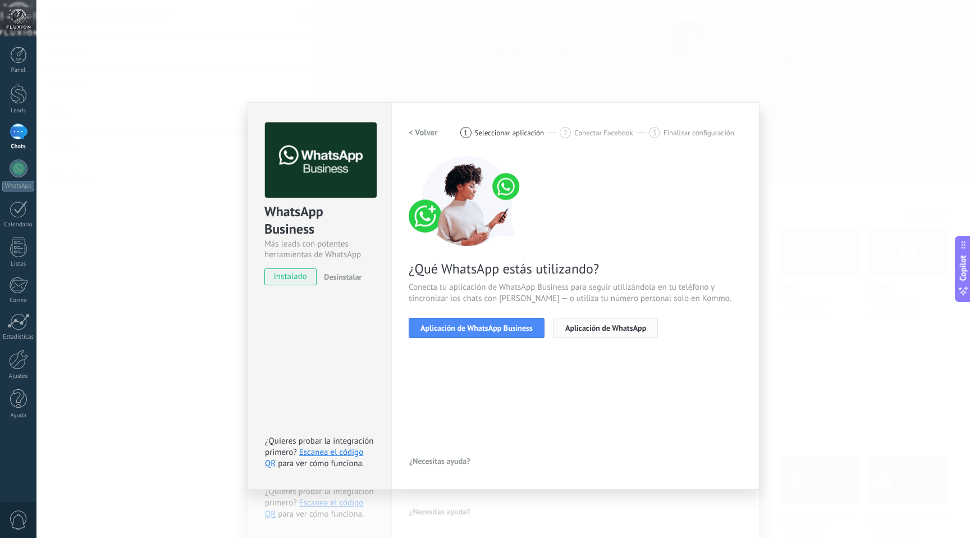
click at [591, 334] on button "Aplicación de WhatsApp" at bounding box center [606, 328] width 104 height 20
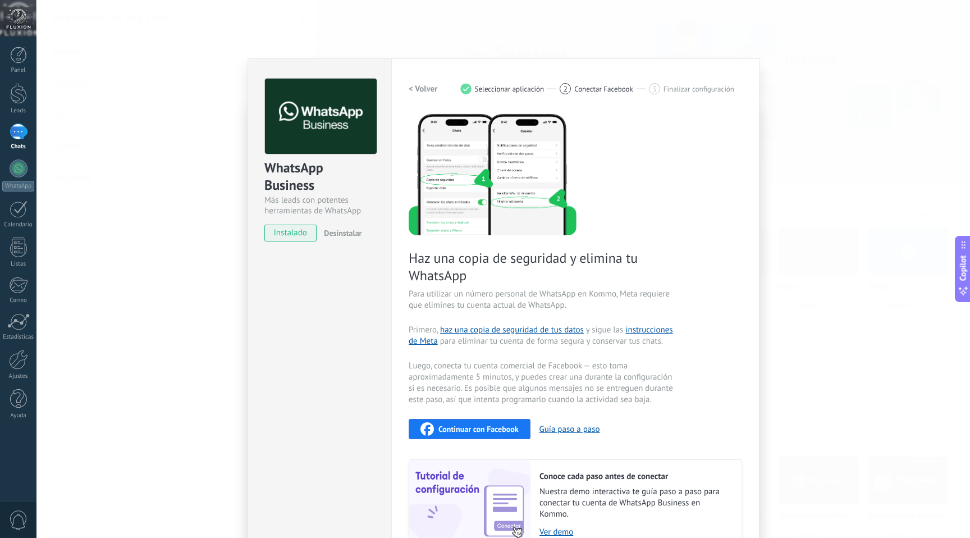
scroll to position [46, 0]
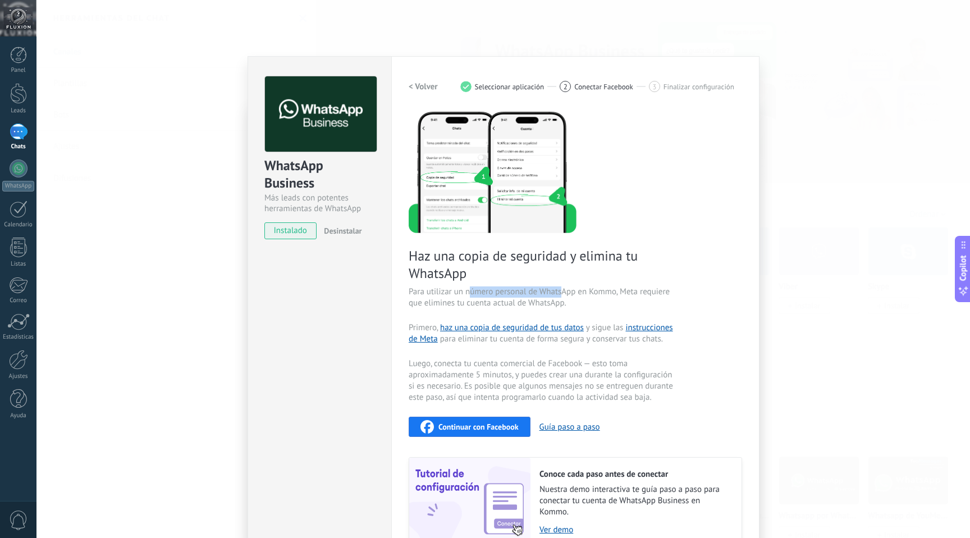
drag, startPoint x: 467, startPoint y: 291, endPoint x: 558, endPoint y: 291, distance: 91.5
click at [558, 291] on span "Para utilizar un número personal de WhatsApp en Kommo, Meta requiere que elimin…" at bounding box center [542, 297] width 267 height 22
drag, startPoint x: 465, startPoint y: 292, endPoint x: 560, endPoint y: 294, distance: 95.5
click at [560, 294] on span "Para utilizar un número personal de WhatsApp en Kommo, Meta requiere que elimin…" at bounding box center [542, 297] width 267 height 22
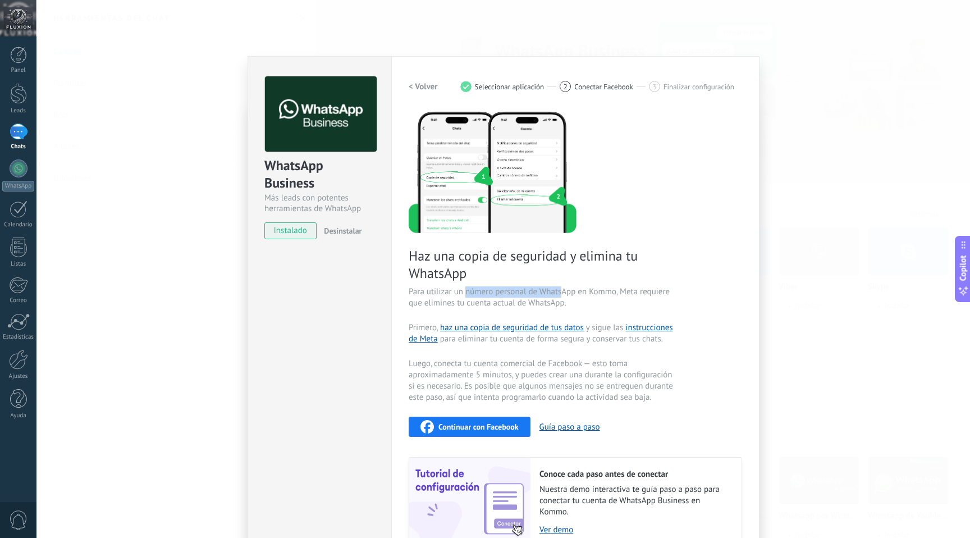
click at [560, 294] on span "Para utilizar un número personal de WhatsApp en Kommo, Meta requiere que elimin…" at bounding box center [542, 297] width 267 height 22
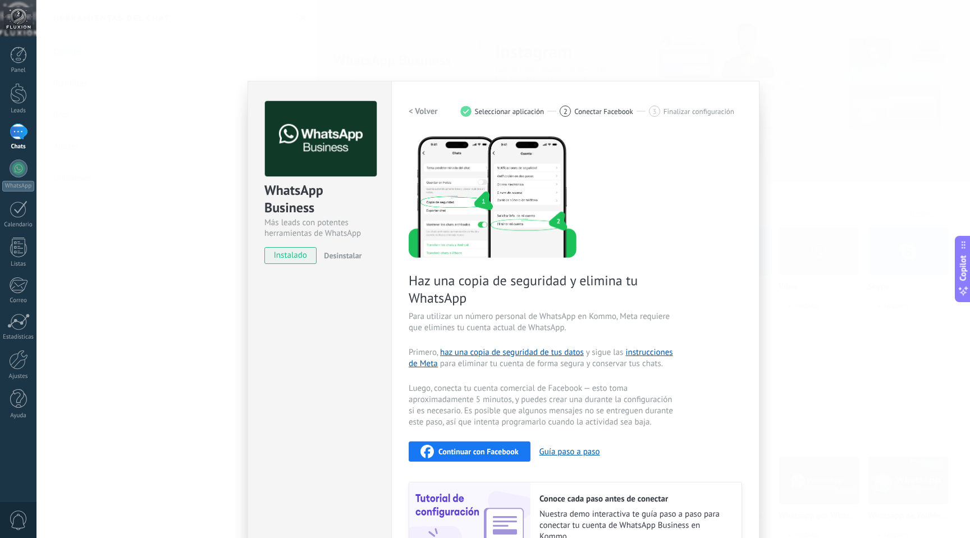
scroll to position [6, 0]
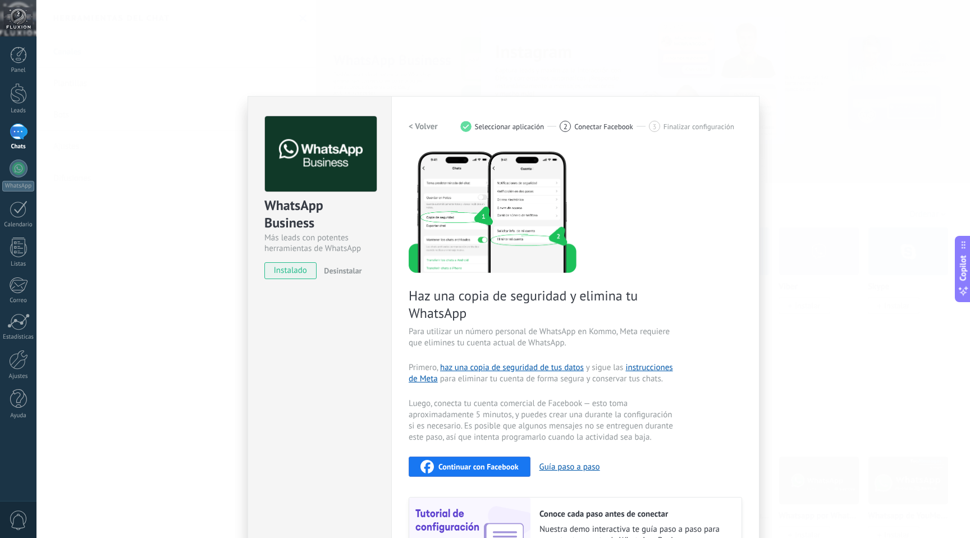
click at [485, 129] on span "Seleccionar aplicación" at bounding box center [510, 126] width 70 height 8
click at [471, 125] on div "1 Seleccionar aplicación" at bounding box center [511, 126] width 100 height 11
click at [431, 133] on button "< Volver" at bounding box center [423, 126] width 29 height 20
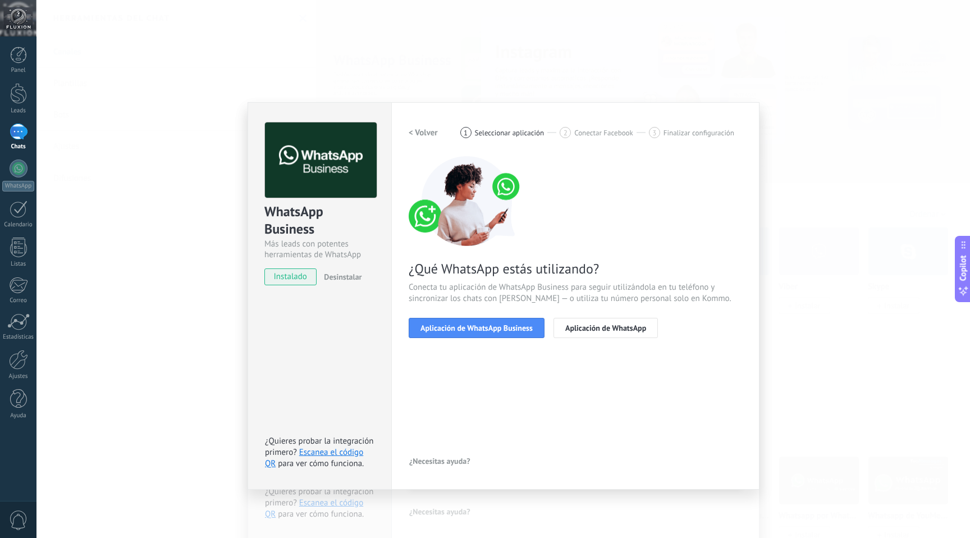
click at [523, 177] on img at bounding box center [468, 201] width 118 height 90
drag, startPoint x: 451, startPoint y: 289, endPoint x: 500, endPoint y: 288, distance: 48.9
click at [500, 288] on span "Conecta tu aplicación de WhatsApp Business para seguir utilizándola en tu teléf…" at bounding box center [576, 293] width 334 height 22
drag, startPoint x: 431, startPoint y: 293, endPoint x: 487, endPoint y: 293, distance: 56.7
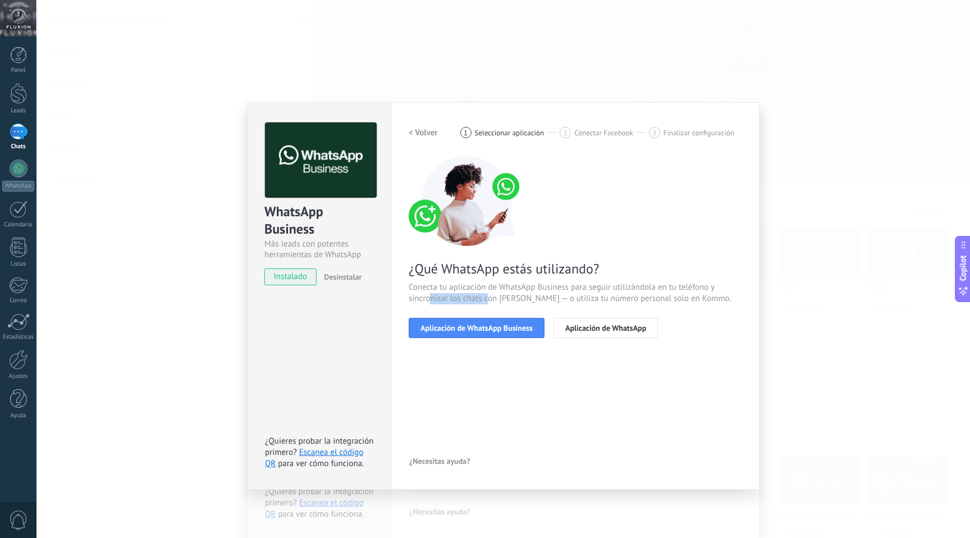
click at [487, 293] on span "Conecta tu aplicación de WhatsApp Business para seguir utilizándola en tu teléf…" at bounding box center [576, 293] width 334 height 22
drag, startPoint x: 545, startPoint y: 298, endPoint x: 614, endPoint y: 298, distance: 69.6
click at [614, 298] on span "Conecta tu aplicación de WhatsApp Business para seguir utilizándola en tu teléf…" at bounding box center [576, 293] width 334 height 22
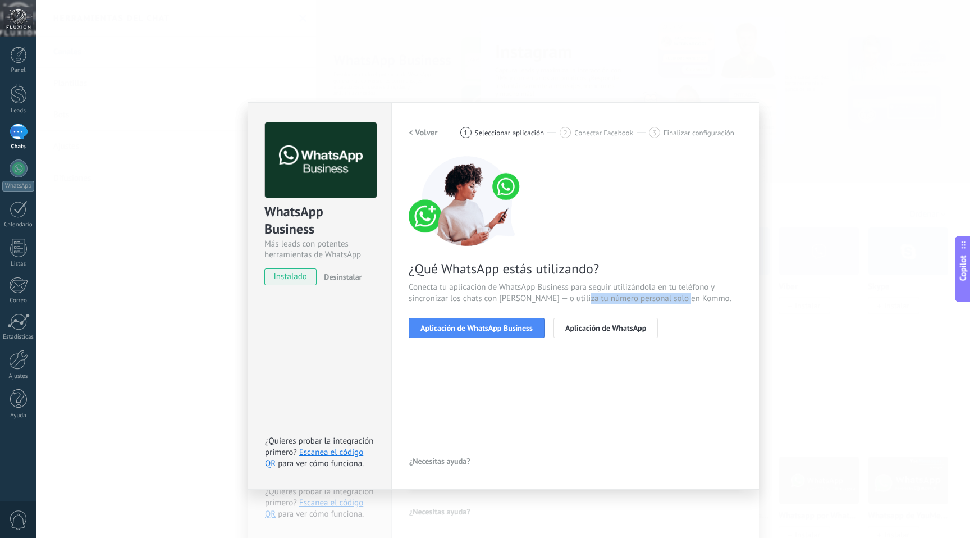
drag, startPoint x: 590, startPoint y: 294, endPoint x: 698, endPoint y: 294, distance: 107.8
click at [698, 294] on span "Conecta tu aplicación de WhatsApp Business para seguir utilizándola en tu teléf…" at bounding box center [576, 293] width 334 height 22
click at [480, 321] on button "Aplicación de WhatsApp Business" at bounding box center [477, 328] width 136 height 20
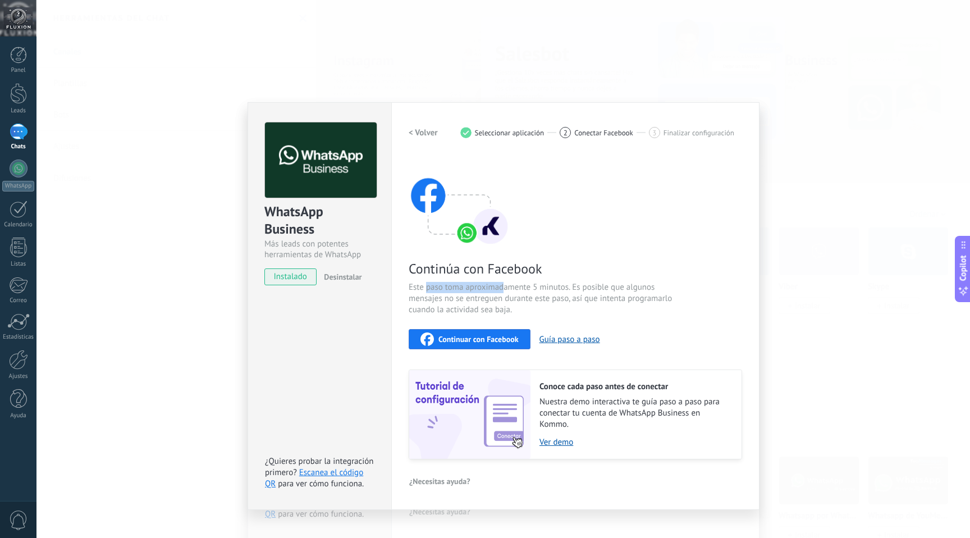
drag, startPoint x: 427, startPoint y: 283, endPoint x: 522, endPoint y: 283, distance: 95.5
click at [521, 283] on span "Este paso toma aproximadamente 5 minutos. Es posible que algunos mensajes no se…" at bounding box center [542, 299] width 267 height 34
click at [522, 283] on span "Este paso toma aproximadamente 5 minutos. Es posible que algunos mensajes no se…" at bounding box center [542, 299] width 267 height 34
drag, startPoint x: 459, startPoint y: 299, endPoint x: 535, endPoint y: 299, distance: 75.3
click at [534, 299] on span "Este paso toma aproximadamente 5 minutos. Es posible que algunos mensajes no se…" at bounding box center [542, 299] width 267 height 34
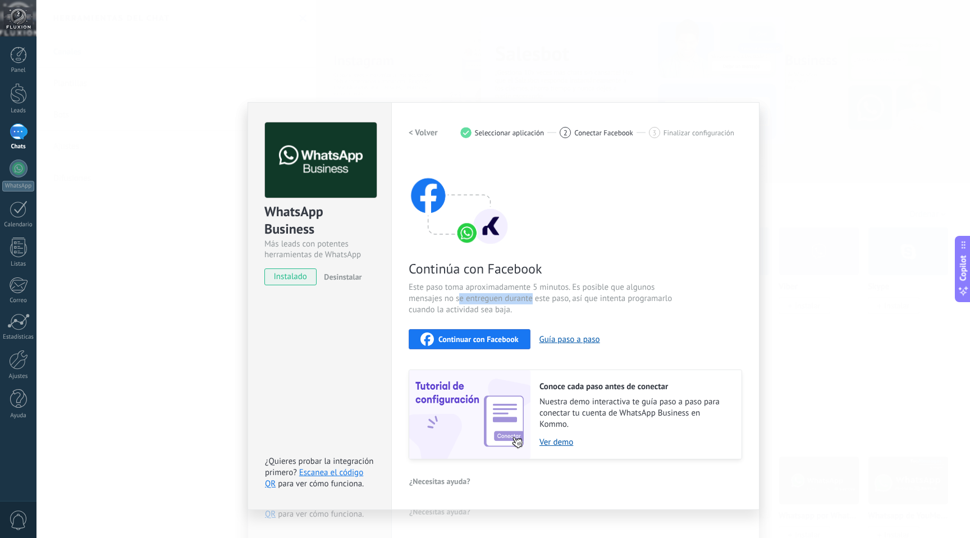
click at [535, 299] on span "Este paso toma aproximadamente 5 minutos. Es posible que algunos mensajes no se…" at bounding box center [542, 299] width 267 height 34
click at [509, 338] on span "Continuar con Facebook" at bounding box center [479, 339] width 80 height 8
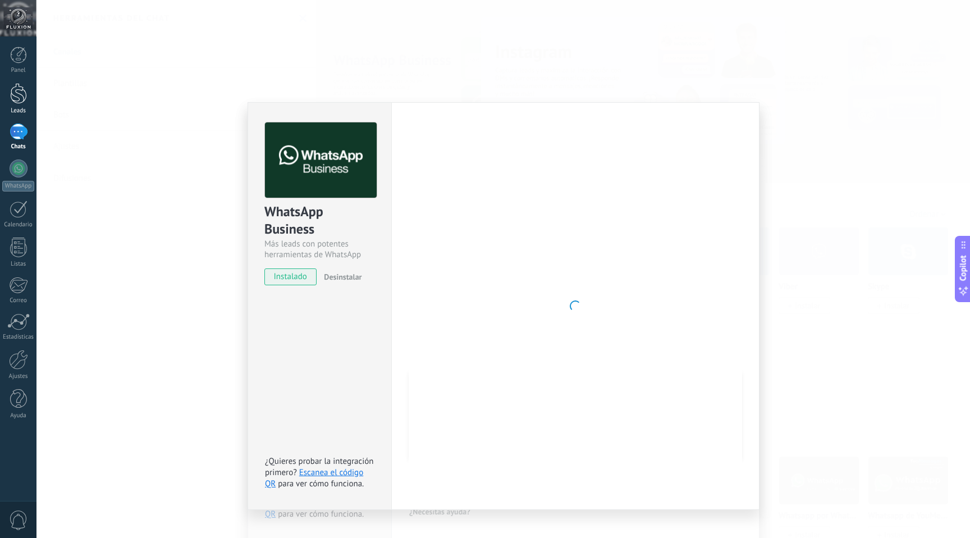
click at [20, 100] on div at bounding box center [18, 93] width 17 height 21
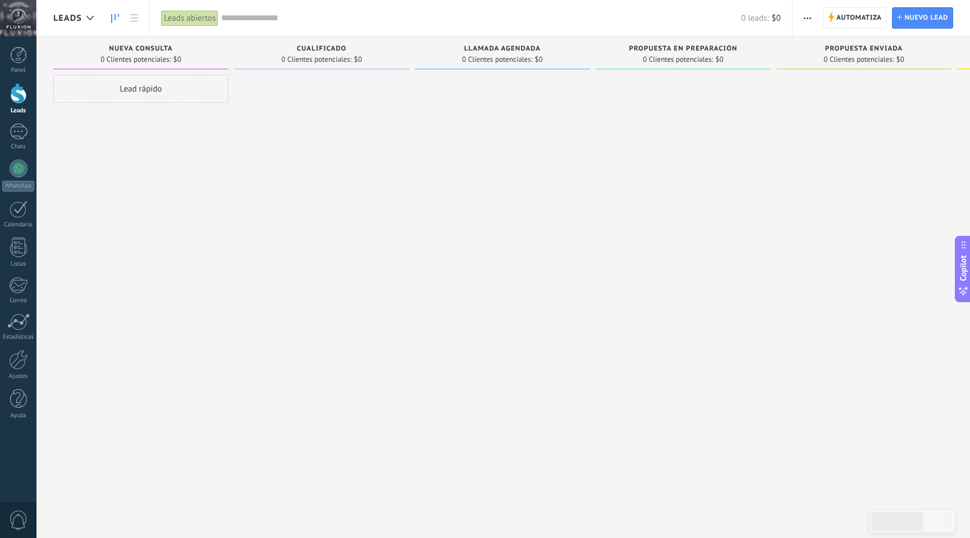
click at [137, 78] on div "Lead rápido" at bounding box center [140, 89] width 175 height 28
type input "******"
click at [99, 114] on input "numeric" at bounding box center [140, 115] width 164 height 16
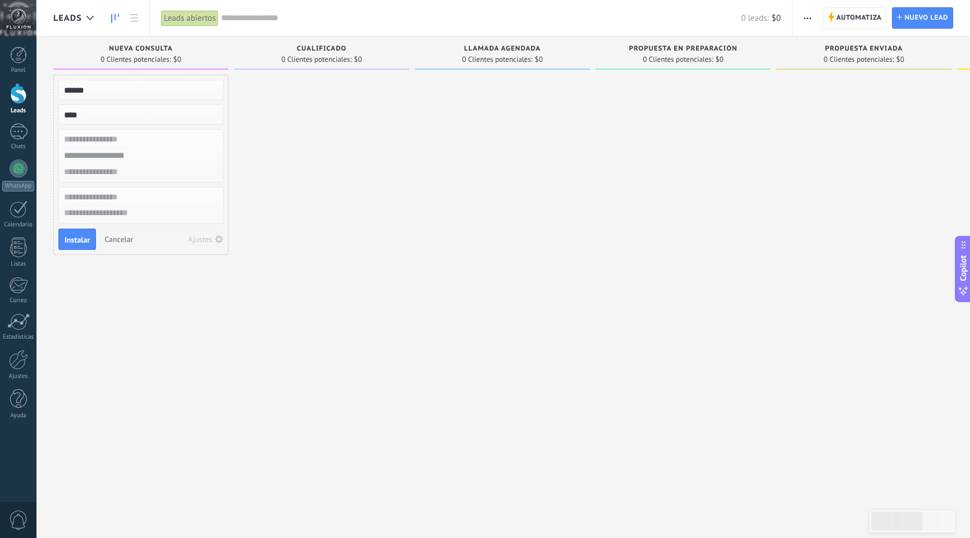
click at [180, 115] on input "numeric" at bounding box center [140, 115] width 164 height 16
type input "****"
click at [174, 194] on input "text" at bounding box center [140, 197] width 164 height 16
click at [113, 139] on input "text" at bounding box center [140, 139] width 164 height 16
click at [74, 236] on span "Instalar" at bounding box center [77, 240] width 25 height 8
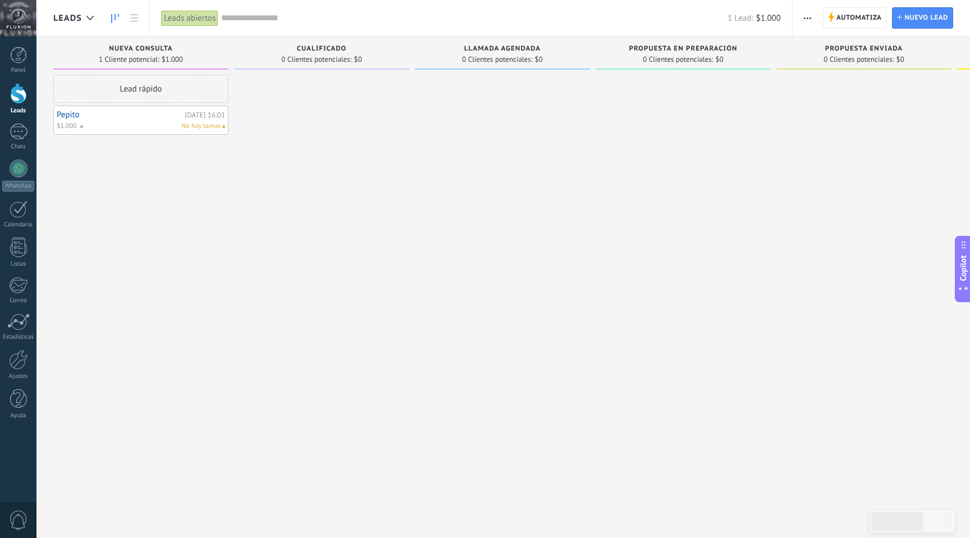
click at [312, 48] on span "Cualificado" at bounding box center [322, 49] width 50 height 8
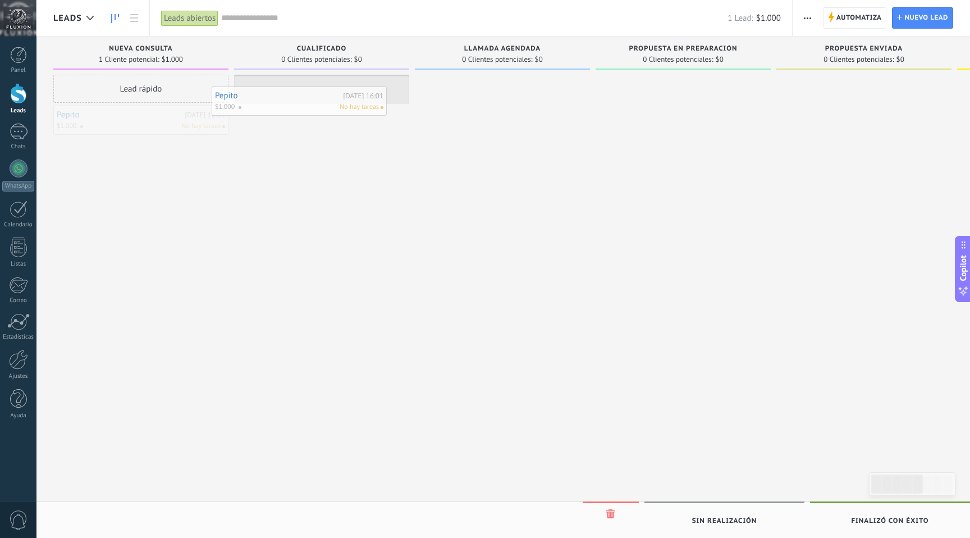
drag, startPoint x: 144, startPoint y: 121, endPoint x: 322, endPoint y: 97, distance: 179.7
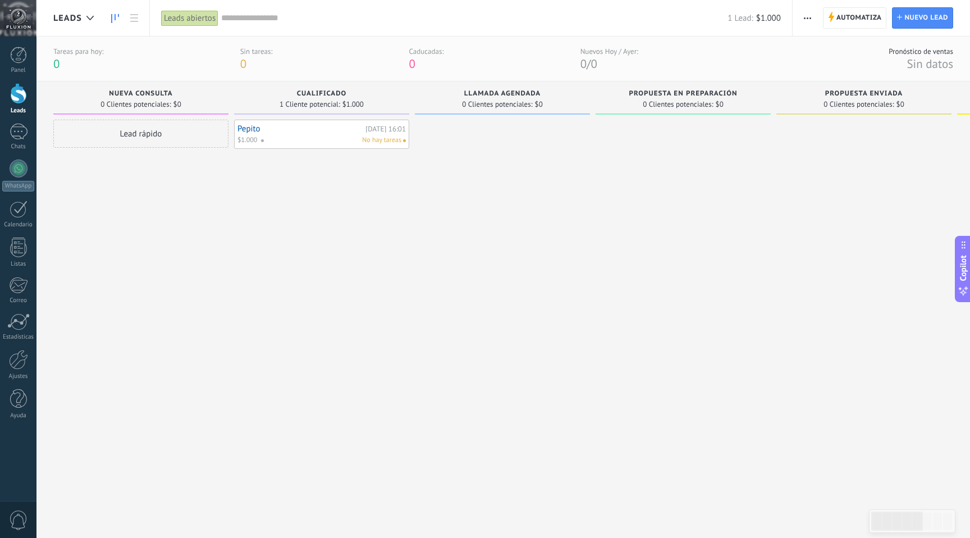
click at [295, 135] on div "No hay tareas" at bounding box center [331, 140] width 141 height 10
click at [399, 127] on div "[DATE] 16:01" at bounding box center [386, 128] width 40 height 7
click at [307, 127] on link "Pepito" at bounding box center [300, 129] width 125 height 10
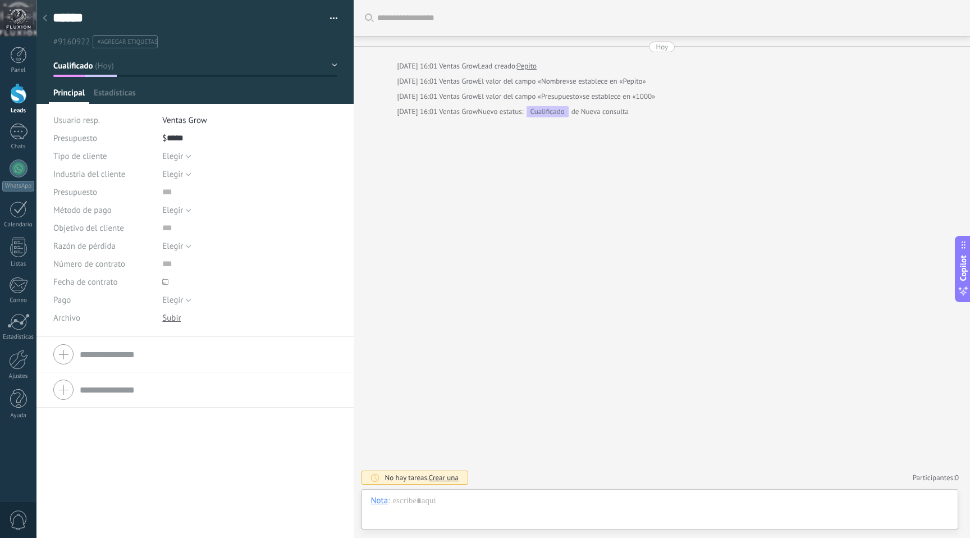
scroll to position [17, 0]
click at [329, 22] on button "button" at bounding box center [330, 18] width 16 height 17
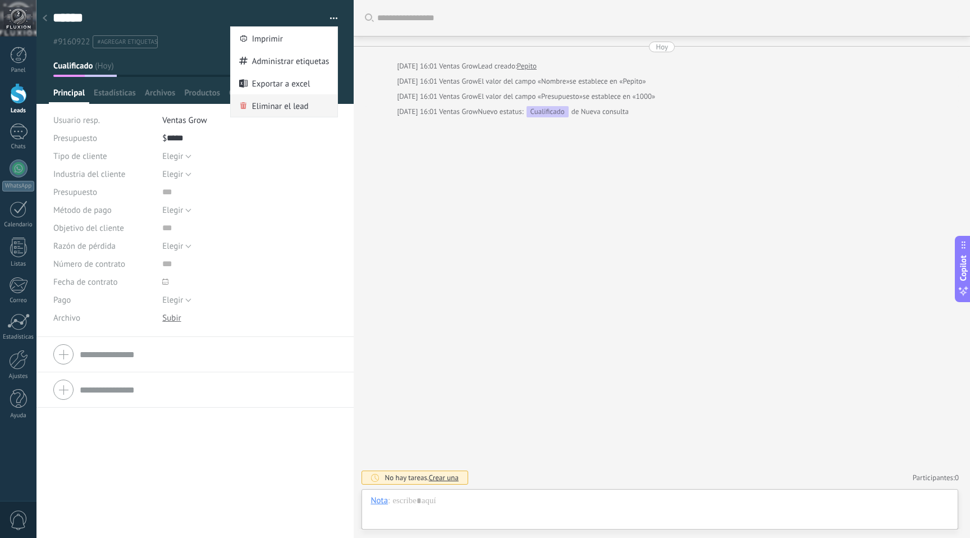
click at [281, 108] on span "Eliminar el lead" at bounding box center [280, 105] width 57 height 22
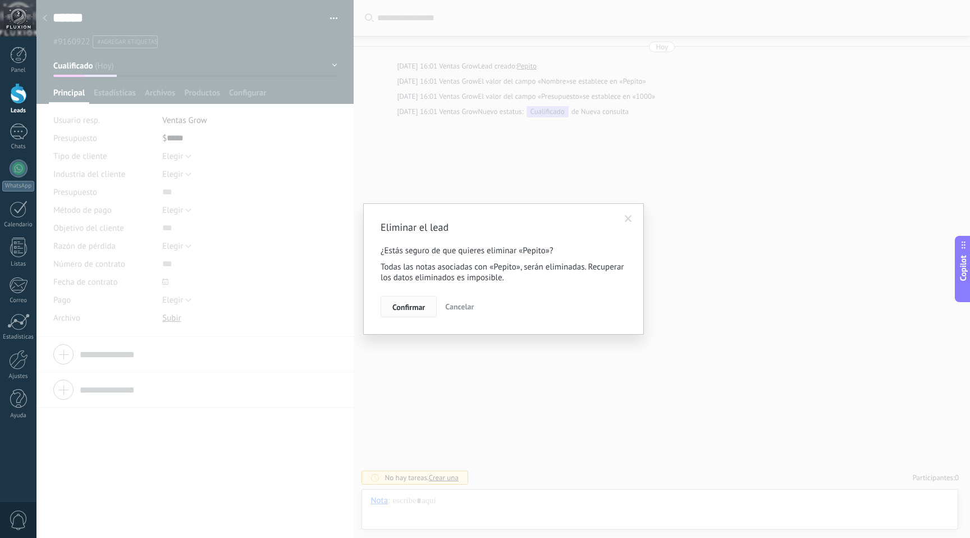
click at [408, 309] on span "Confirmar" at bounding box center [409, 307] width 33 height 8
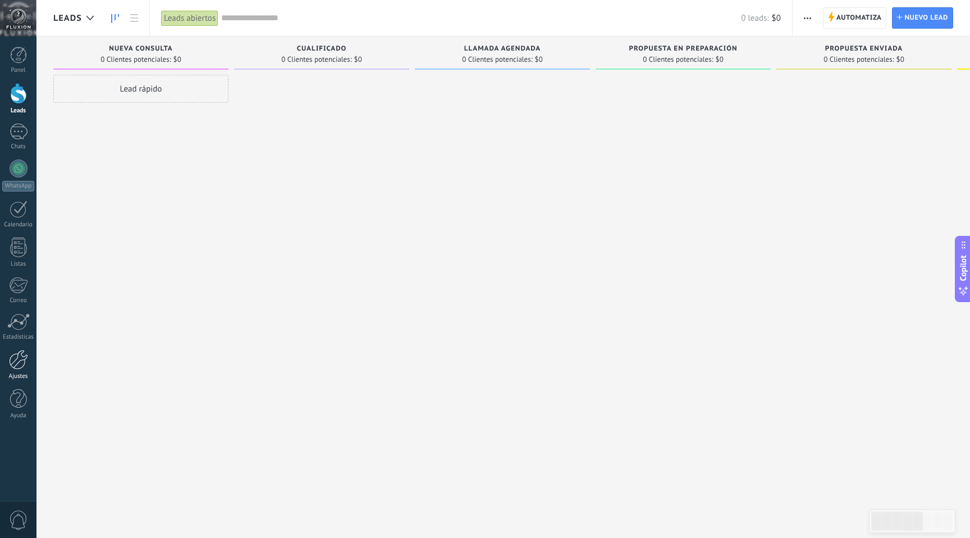
click at [23, 360] on div at bounding box center [18, 360] width 19 height 20
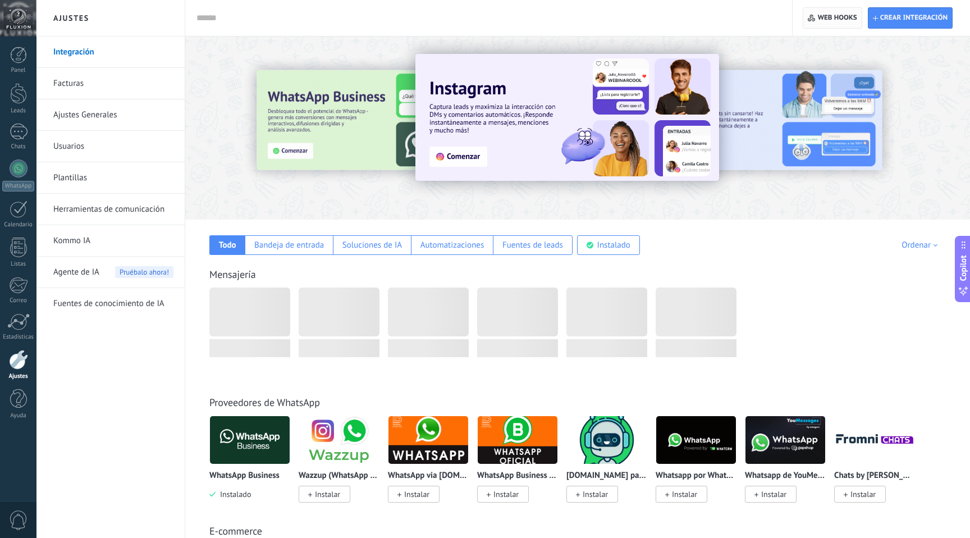
click at [855, 21] on span "Web hooks 0" at bounding box center [837, 17] width 39 height 9
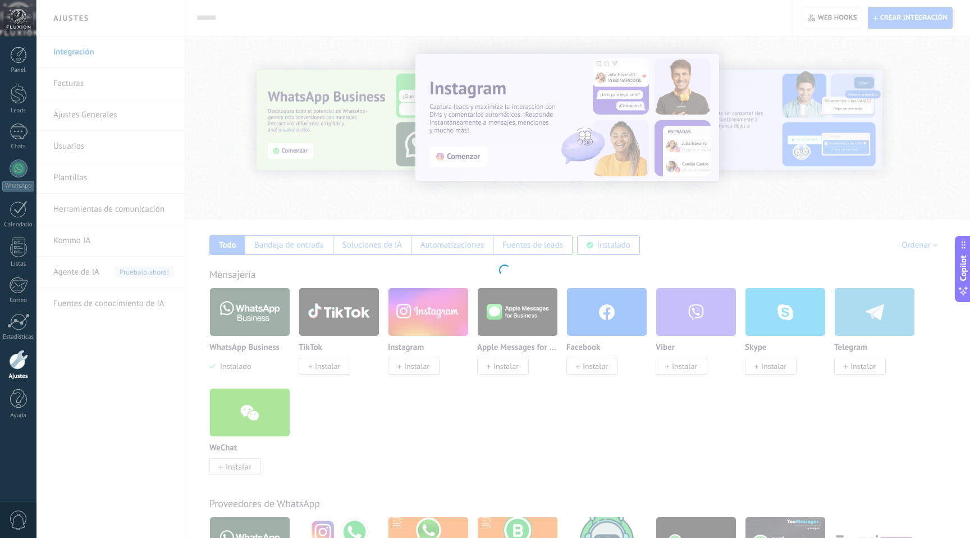
click at [597, 241] on div at bounding box center [504, 269] width 934 height 538
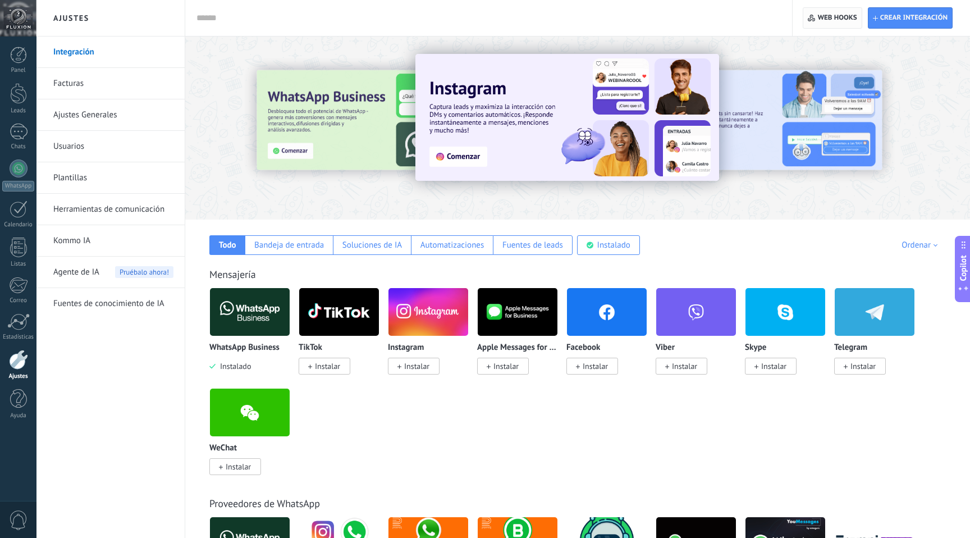
click at [845, 18] on span "Web hooks 0" at bounding box center [837, 17] width 39 height 9
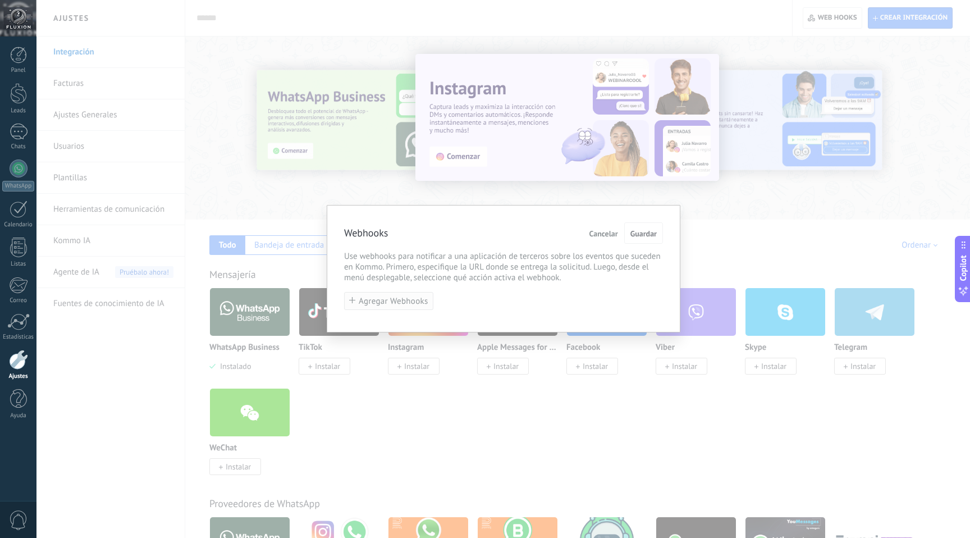
click at [410, 302] on span "Agregar Webhooks" at bounding box center [394, 301] width 70 height 8
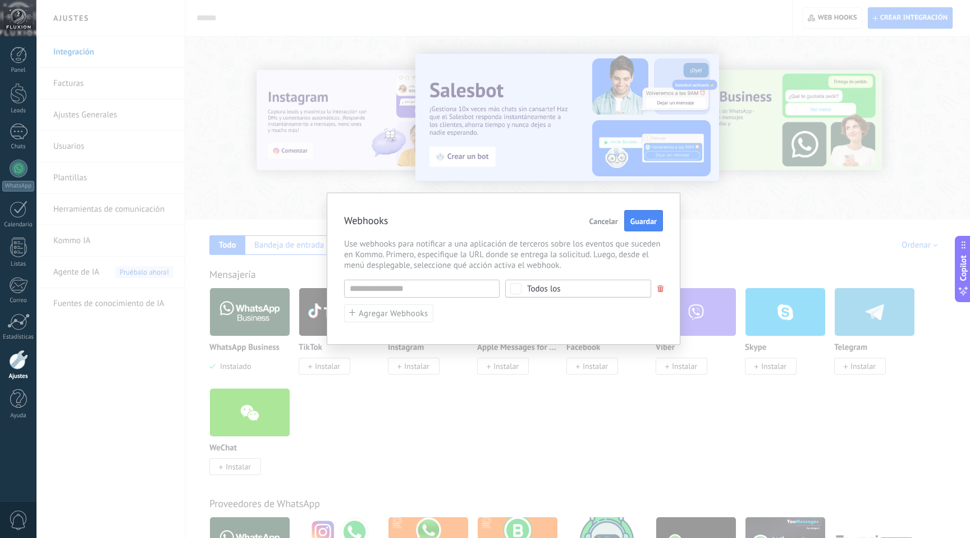
click at [604, 221] on span "Cancelar" at bounding box center [604, 221] width 29 height 8
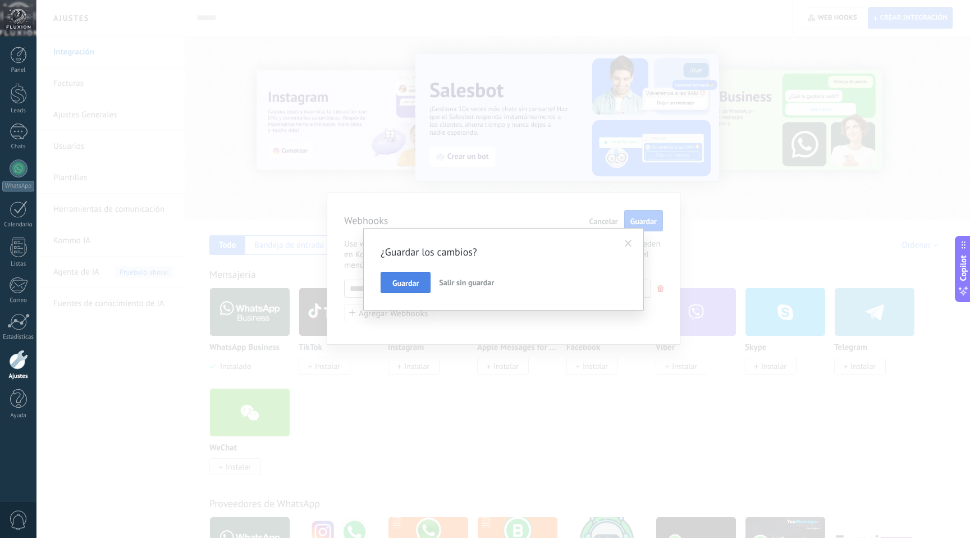
click at [415, 286] on span "Guardar" at bounding box center [406, 283] width 26 height 8
type input "********"
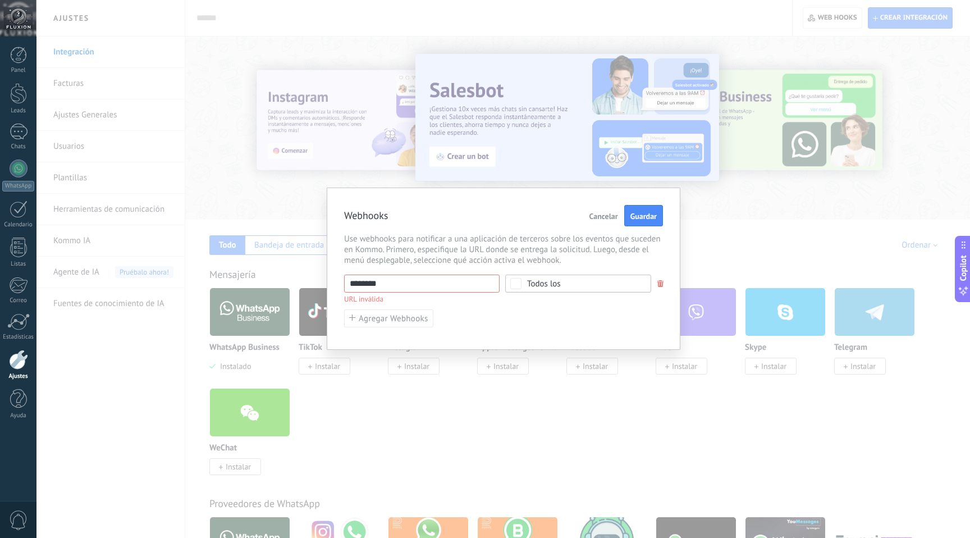
click at [608, 212] on span "Cancelar" at bounding box center [604, 216] width 29 height 8
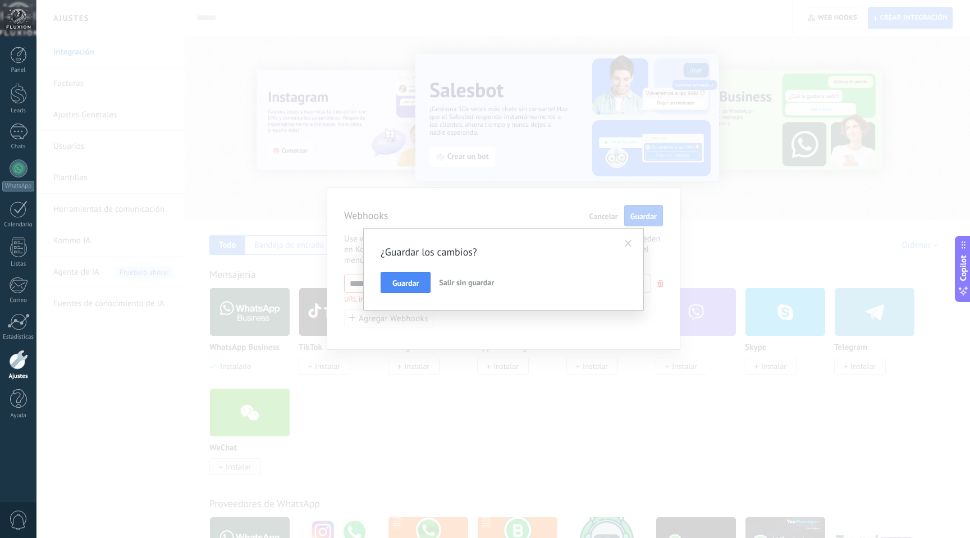
click at [476, 282] on span "Salir sin guardar" at bounding box center [466, 282] width 55 height 10
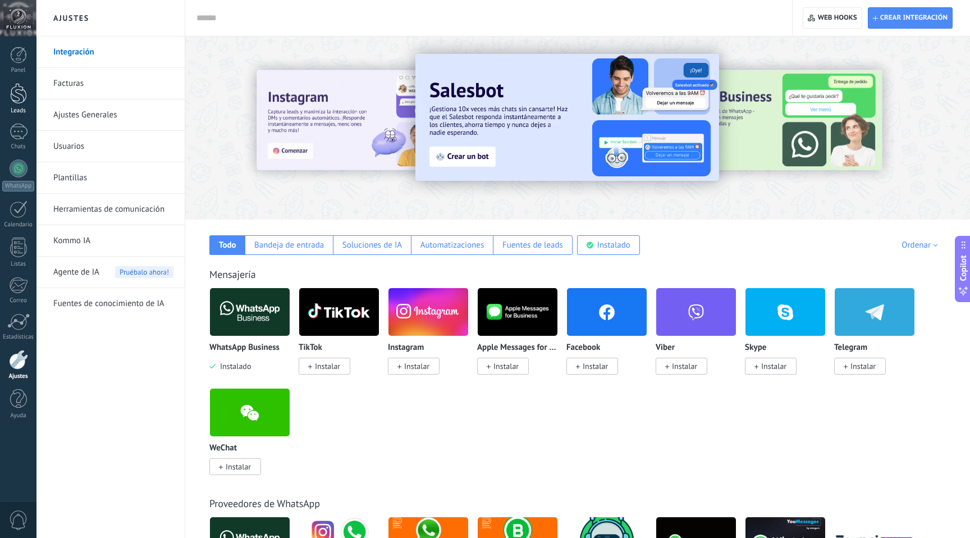
click at [13, 91] on div at bounding box center [18, 93] width 17 height 21
